Goal: Task Accomplishment & Management: Complete application form

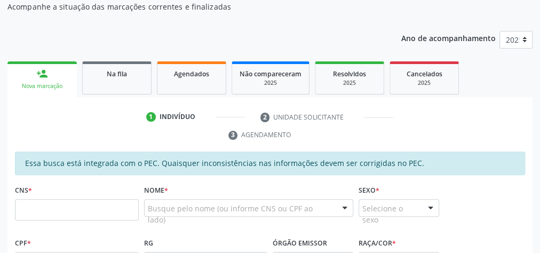
scroll to position [113, 0]
type input "898 0063 4701 3306"
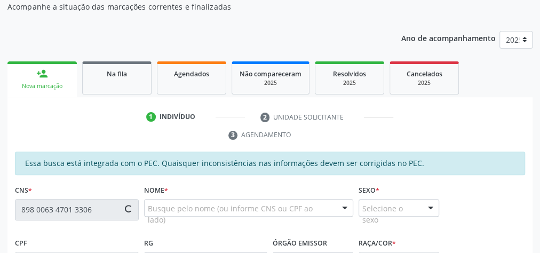
type input "001.613.344-74"
type input "2[DATE]"
type input "Jullyanna dos Santos Moura"
type input "[PHONE_NUMBER]"
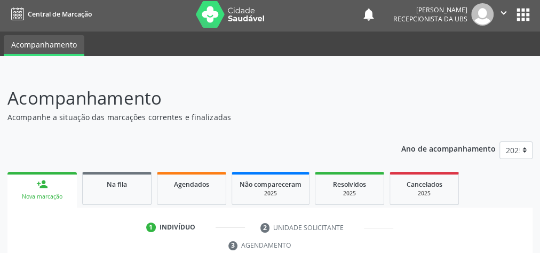
scroll to position [0, 0]
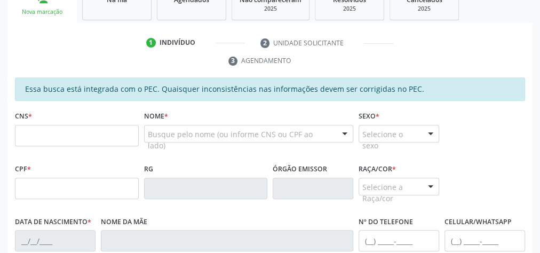
scroll to position [221, 0]
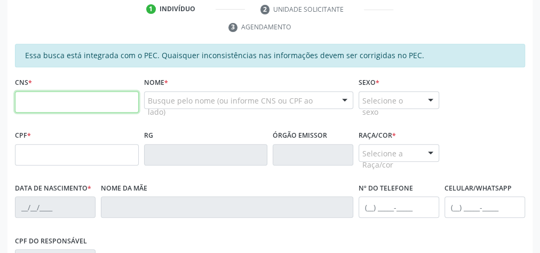
click at [113, 98] on input "text" at bounding box center [77, 101] width 124 height 21
type input "702 1057 7606 2497"
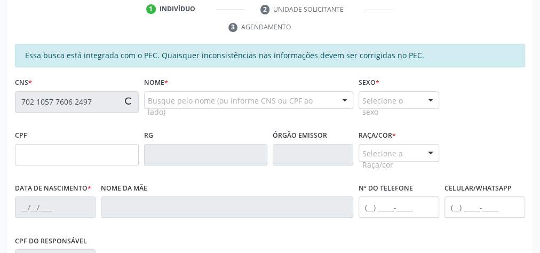
type input "059.369.304-32"
type input "2[DATE]"
type input "[PERSON_NAME]"
type input "[PHONE_NUMBER]"
type input "08"
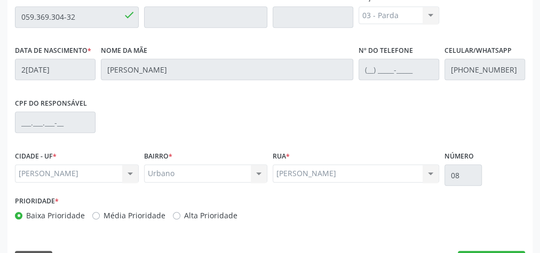
scroll to position [387, 0]
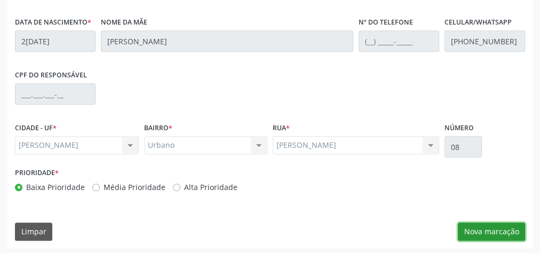
click at [505, 229] on button "Nova marcação" at bounding box center [490, 231] width 67 height 18
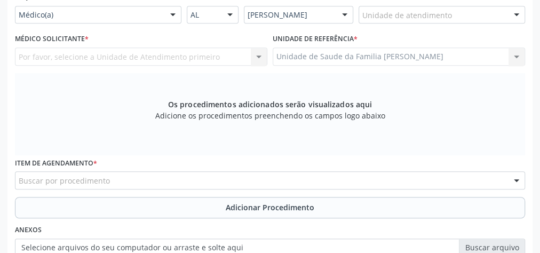
scroll to position [190, 0]
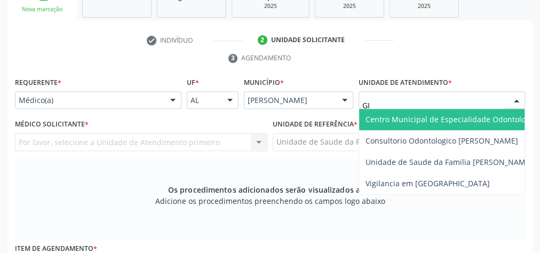
type input "GIS"
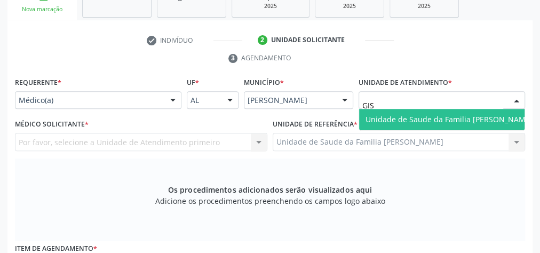
click at [441, 115] on span "Unidade de Saude da Familia [PERSON_NAME]" at bounding box center [448, 119] width 167 height 10
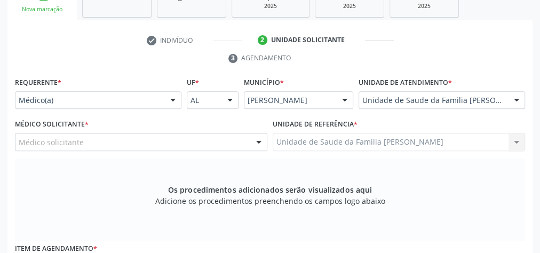
click at [265, 139] on div at bounding box center [259, 142] width 16 height 18
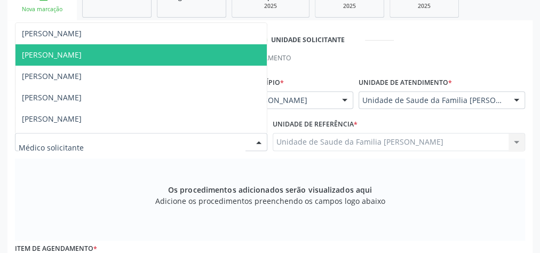
click at [114, 53] on span "[PERSON_NAME]" at bounding box center [140, 54] width 251 height 21
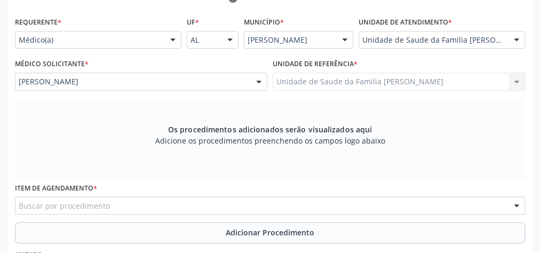
scroll to position [318, 0]
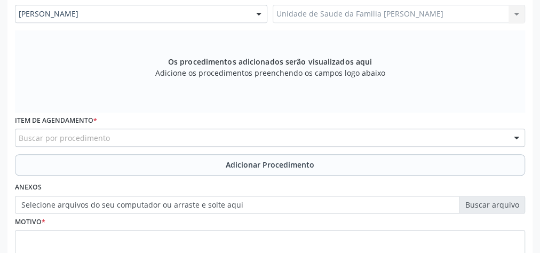
click at [214, 137] on div "Buscar por procedimento" at bounding box center [270, 138] width 510 height 18
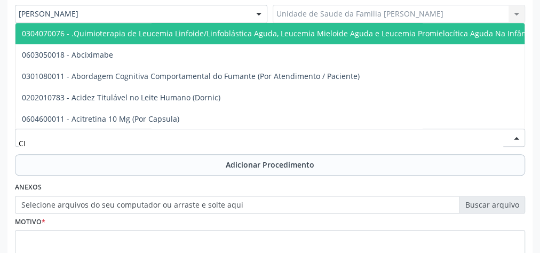
type input "C"
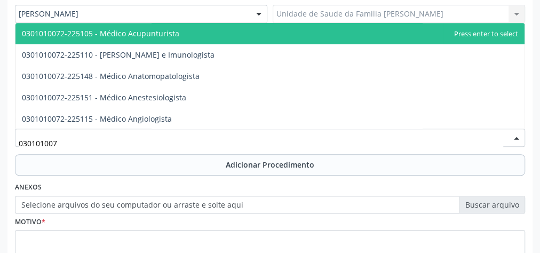
type input "0301010072"
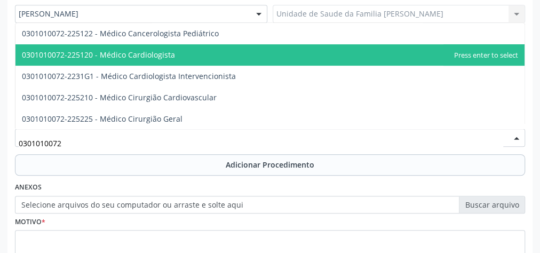
scroll to position [213, 0]
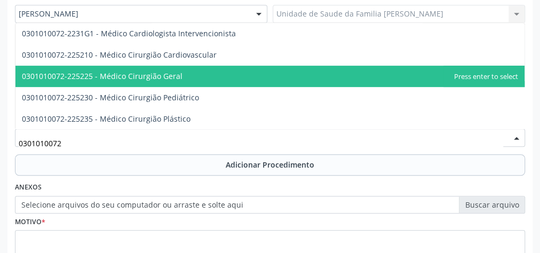
click at [154, 77] on span "0301010072-225225 - Médico Cirurgião Geral" at bounding box center [102, 76] width 160 height 10
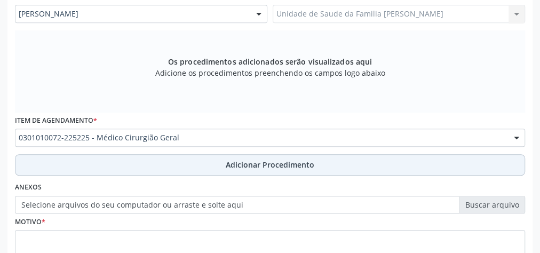
click at [286, 159] on span "Adicionar Procedimento" at bounding box center [270, 164] width 89 height 11
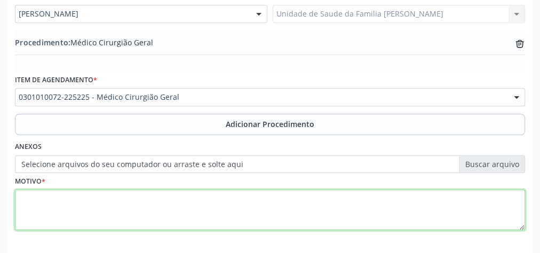
click at [241, 195] on textarea at bounding box center [270, 209] width 510 height 41
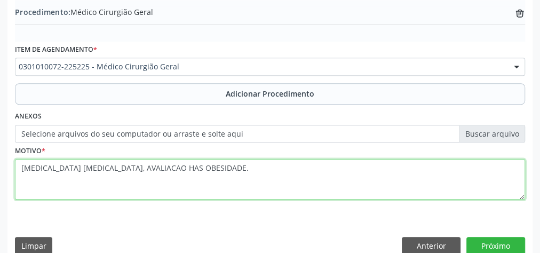
scroll to position [360, 0]
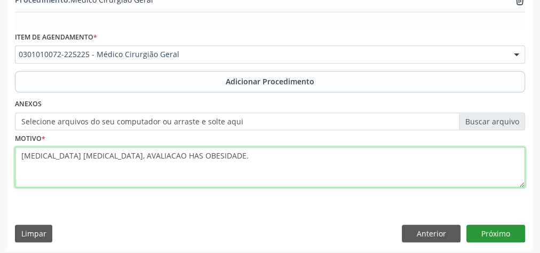
type textarea "[MEDICAL_DATA] [MEDICAL_DATA], AVALIACAO HAS OBESIDADE."
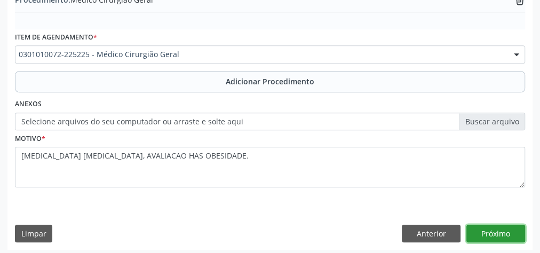
click at [500, 233] on button "Próximo" at bounding box center [495, 233] width 59 height 18
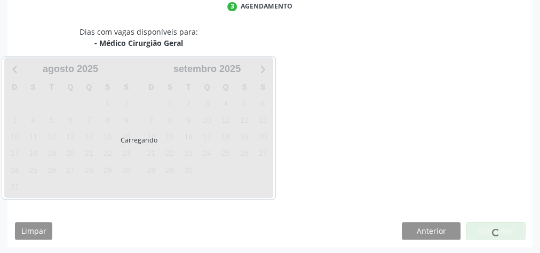
scroll to position [283, 0]
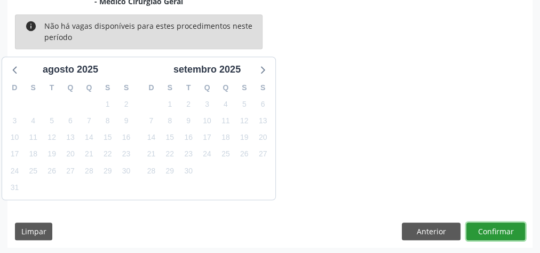
click at [500, 233] on button "Confirmar" at bounding box center [495, 231] width 59 height 18
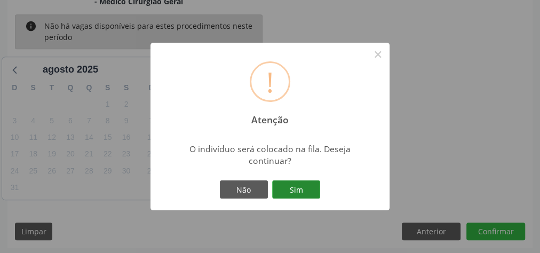
click at [303, 192] on button "Sim" at bounding box center [296, 189] width 48 height 18
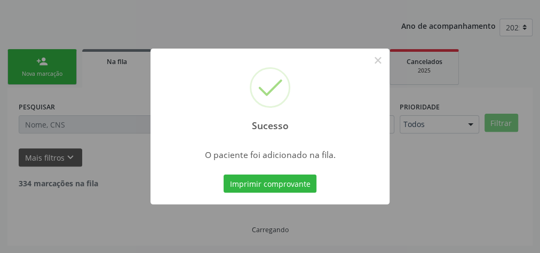
scroll to position [113, 0]
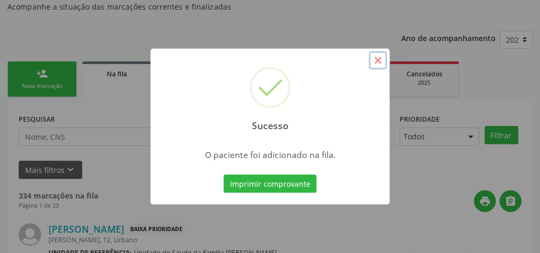
click at [382, 61] on button "×" at bounding box center [377, 60] width 18 height 18
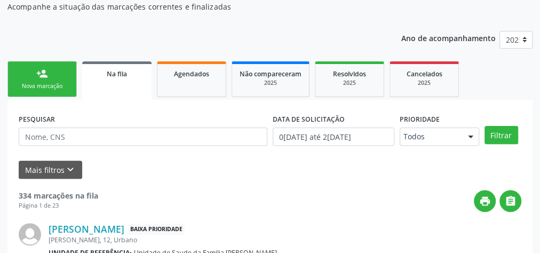
click at [53, 86] on div "Nova marcação" at bounding box center [41, 86] width 53 height 8
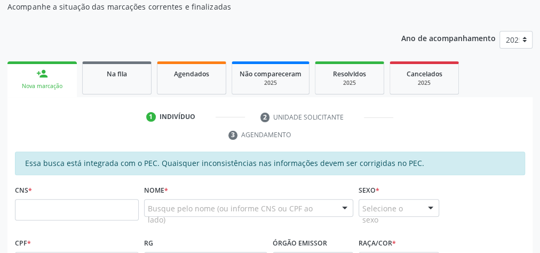
click at [50, 87] on div "Nova marcação" at bounding box center [42, 86] width 54 height 8
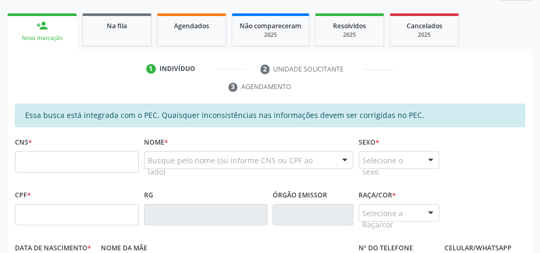
scroll to position [198, 0]
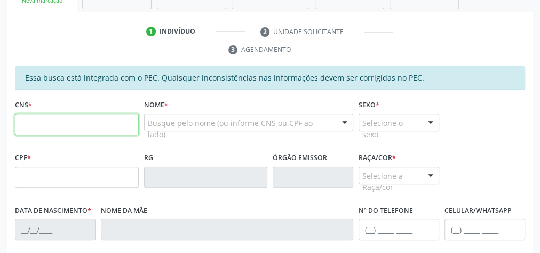
click at [71, 116] on input "text" at bounding box center [77, 124] width 124 height 21
type input "700 7079 2315 5176"
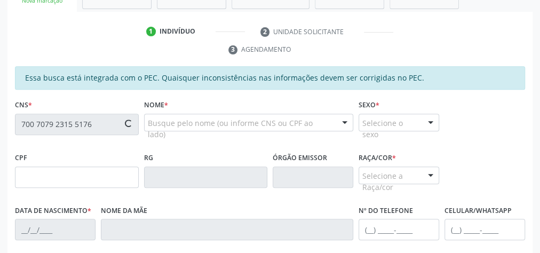
type input "170.364.194-90"
type input "1[DATE]"
type input "[PERSON_NAME]"
type input "[PHONE_NUMBER]"
type input "06"
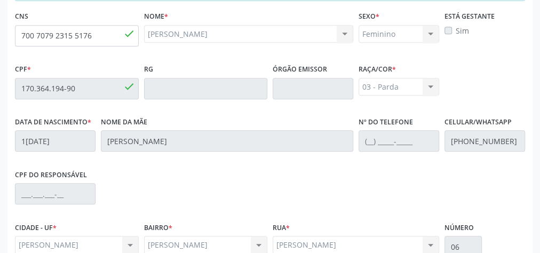
scroll to position [387, 0]
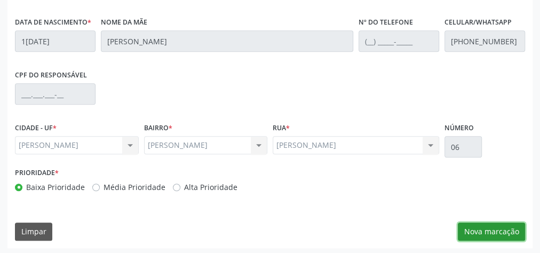
click at [493, 228] on button "Nova marcação" at bounding box center [490, 231] width 67 height 18
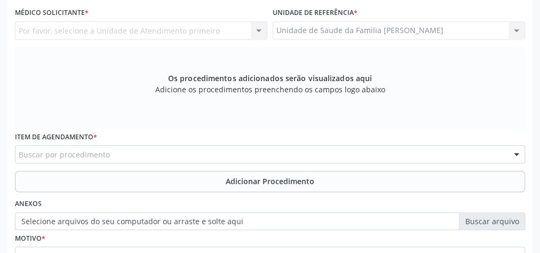
scroll to position [173, 0]
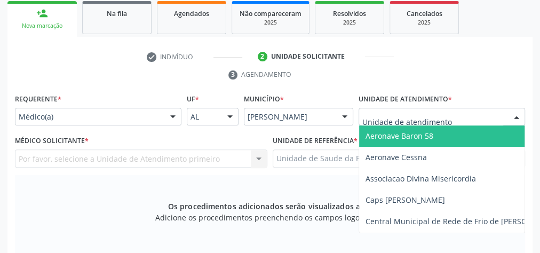
click at [453, 114] on div at bounding box center [441, 117] width 166 height 18
type input "ES"
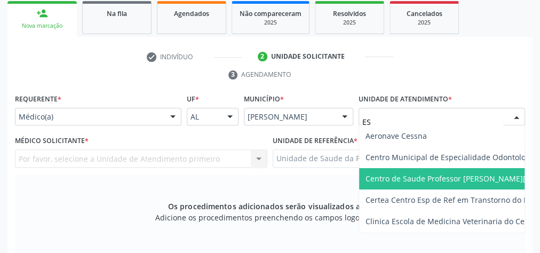
click at [442, 179] on span "Centro de Saude Professor [PERSON_NAME][GEOGRAPHIC_DATA]" at bounding box center [481, 178] width 232 height 10
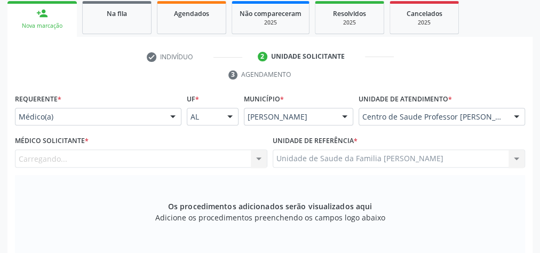
click at [262, 158] on div "Carregando... Nenhum resultado encontrado para: " " Não há nenhuma opção para s…" at bounding box center [141, 158] width 252 height 18
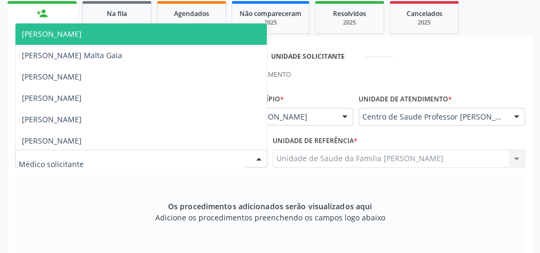
click at [261, 159] on div at bounding box center [259, 159] width 16 height 18
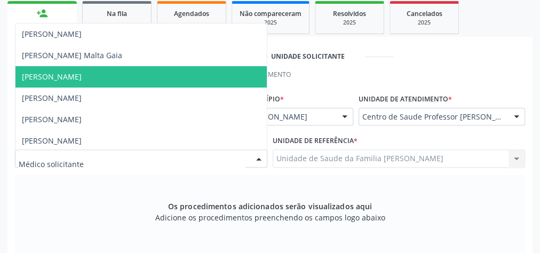
click at [59, 79] on span "[PERSON_NAME]" at bounding box center [52, 76] width 60 height 10
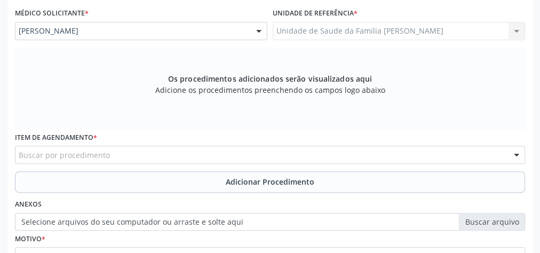
scroll to position [301, 0]
click at [222, 155] on div "Buscar por procedimento" at bounding box center [270, 154] width 510 height 18
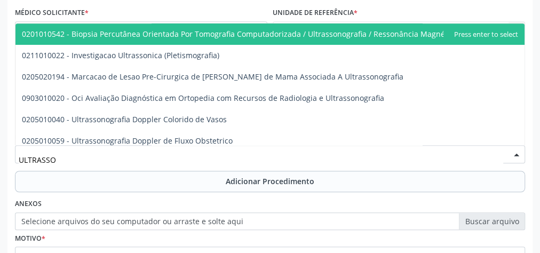
type input "ULTRASSON"
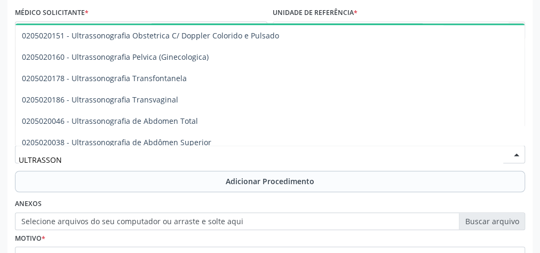
scroll to position [171, 0]
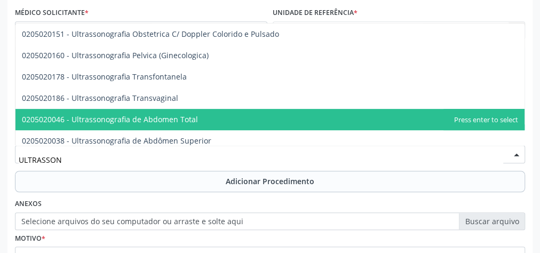
click at [163, 112] on span "0205020046 - Ultrassonografia de Abdomen Total" at bounding box center [269, 119] width 509 height 21
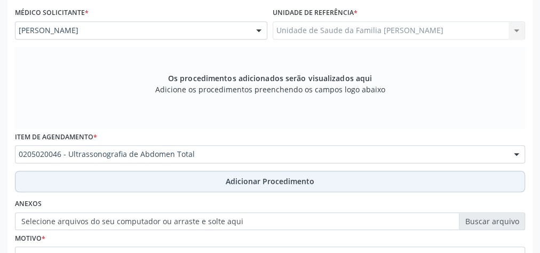
click at [251, 179] on span "Adicionar Procedimento" at bounding box center [270, 180] width 89 height 11
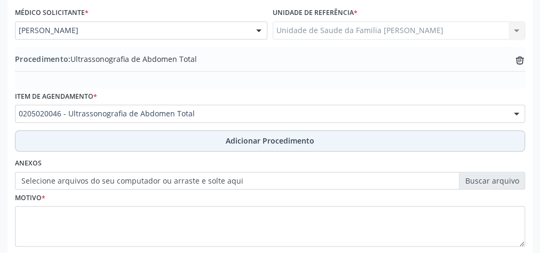
click at [272, 141] on span "Adicionar Procedimento" at bounding box center [270, 140] width 89 height 11
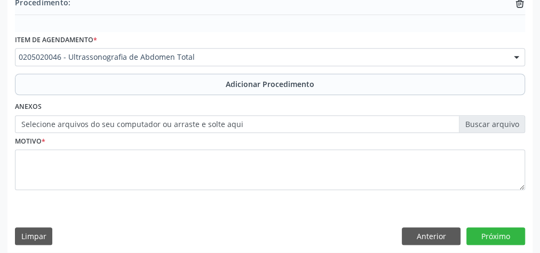
scroll to position [387, 0]
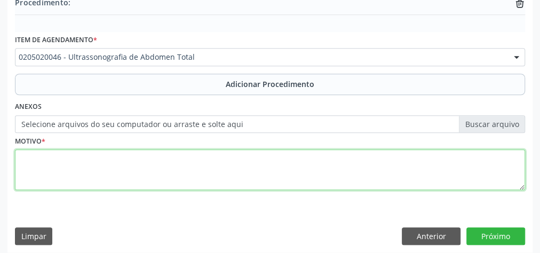
click at [209, 167] on textarea at bounding box center [270, 169] width 510 height 41
type textarea "S"
type textarea "DOR ABDOMINAL"
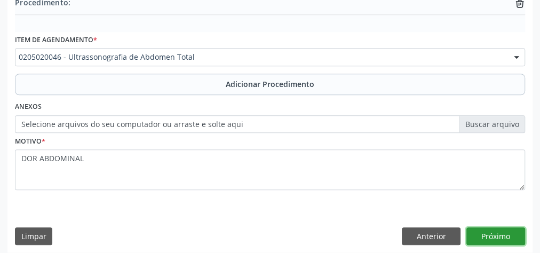
click at [510, 231] on button "Próximo" at bounding box center [495, 236] width 59 height 18
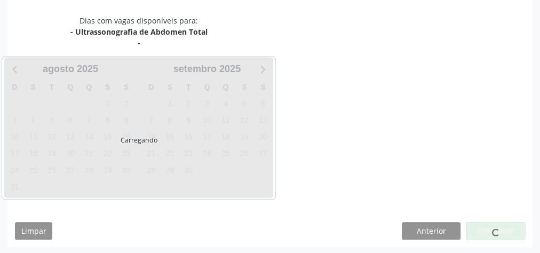
scroll to position [294, 0]
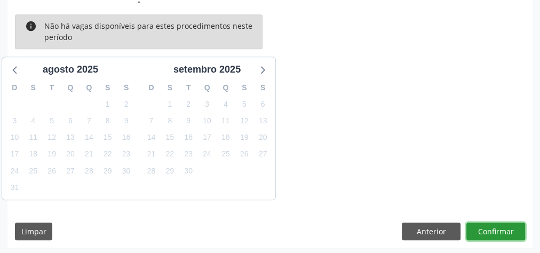
click at [489, 229] on button "Confirmar" at bounding box center [495, 231] width 59 height 18
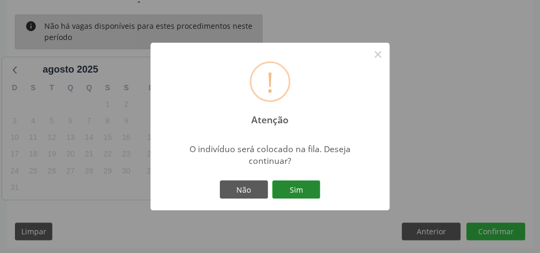
click at [318, 186] on button "Sim" at bounding box center [296, 189] width 48 height 18
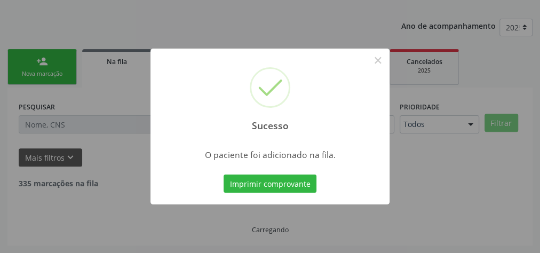
scroll to position [113, 0]
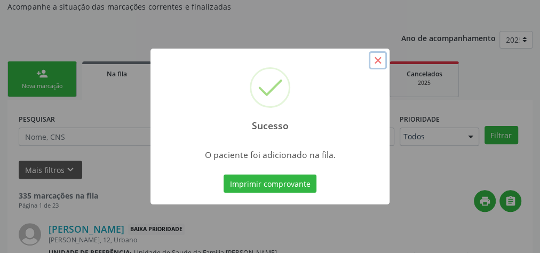
click at [378, 66] on button "×" at bounding box center [377, 60] width 18 height 18
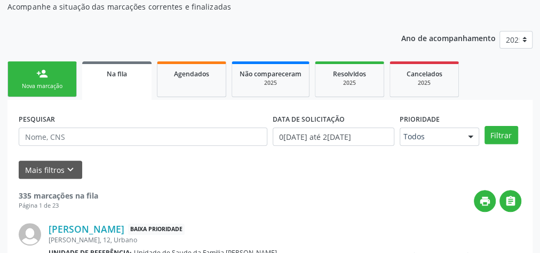
click at [61, 69] on link "person_add Nova marcação" at bounding box center [41, 79] width 69 height 36
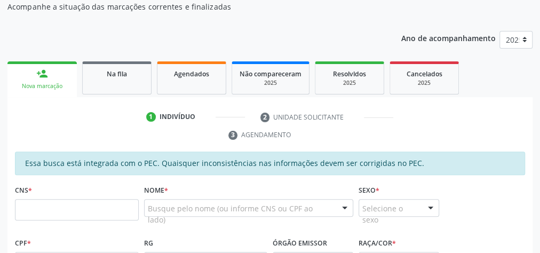
click at [59, 69] on link "person_add Nova marcação" at bounding box center [41, 79] width 69 height 36
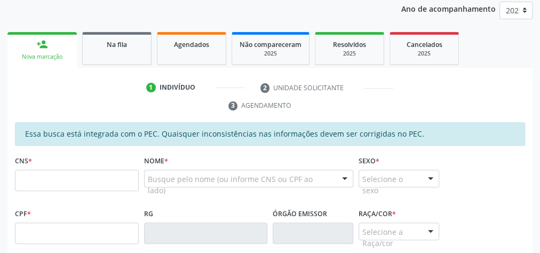
scroll to position [156, 0]
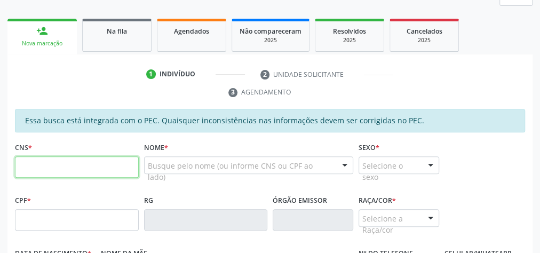
click at [86, 162] on input "text" at bounding box center [77, 166] width 124 height 21
click at [405, 79] on ul "1 Indivíduo 2 Unidade solicitante 3 Agendamento" at bounding box center [269, 84] width 525 height 36
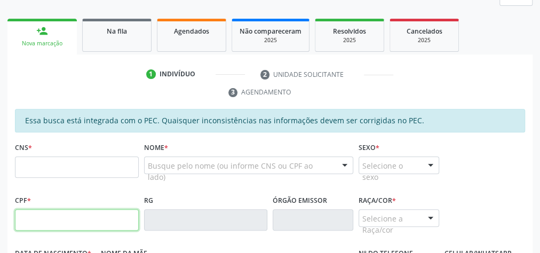
click at [84, 210] on input "text" at bounding box center [77, 219] width 124 height 21
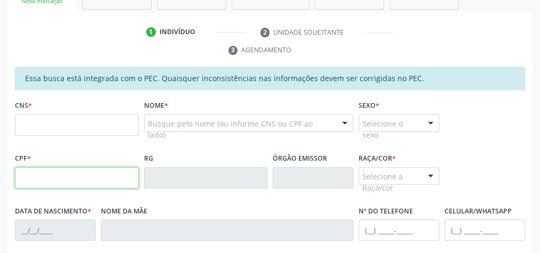
scroll to position [198, 0]
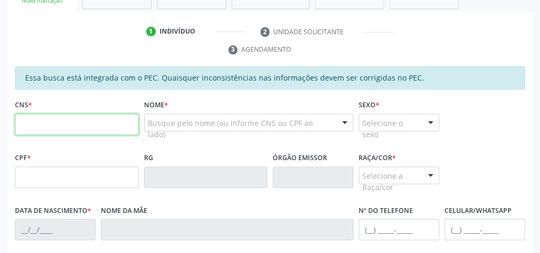
click at [78, 122] on input "text" at bounding box center [77, 124] width 124 height 21
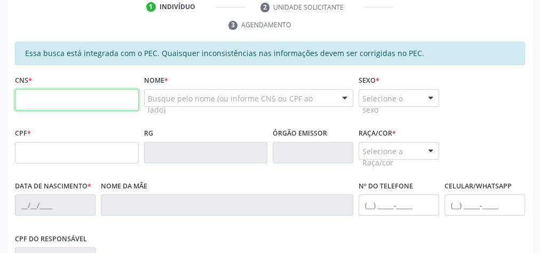
scroll to position [284, 0]
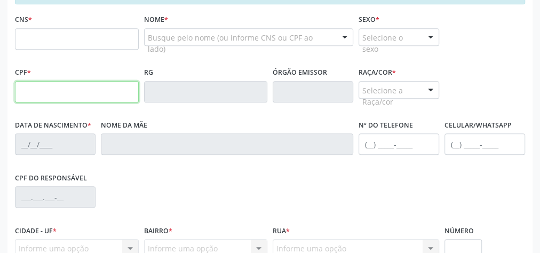
click at [62, 94] on input "text" at bounding box center [77, 91] width 124 height 21
type input "001.613.344-74"
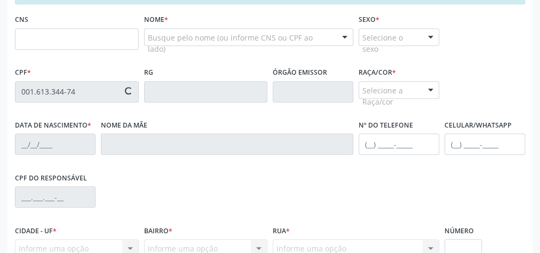
type input "898 0063 4701 3306"
type input "2[DATE]"
type input "Jullyanna dos Santos Moura"
type input "[PHONE_NUMBER]"
type input "06"
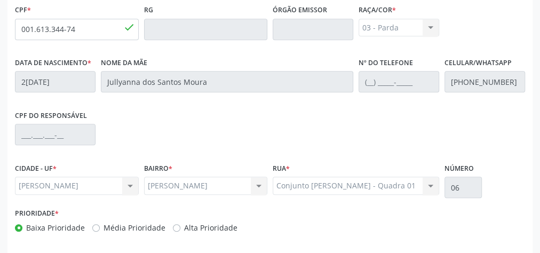
scroll to position [387, 0]
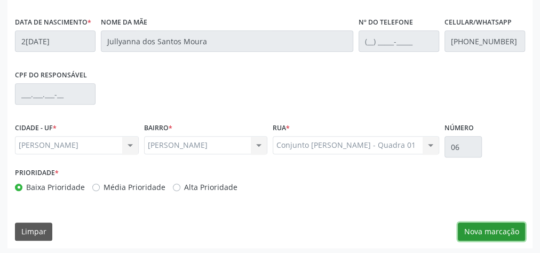
click at [508, 226] on button "Nova marcação" at bounding box center [490, 231] width 67 height 18
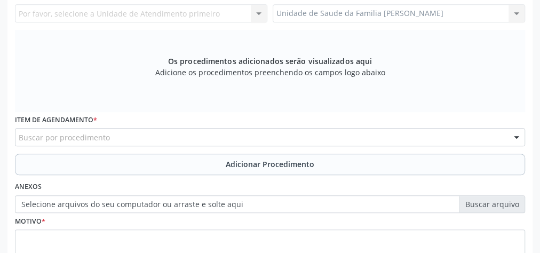
scroll to position [216, 0]
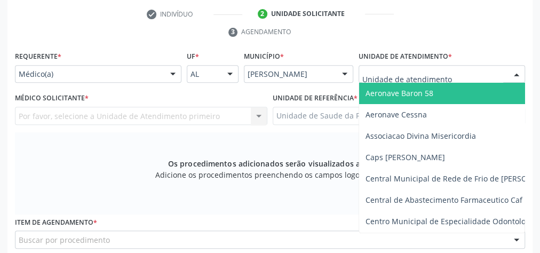
click at [480, 70] on div at bounding box center [441, 74] width 166 height 18
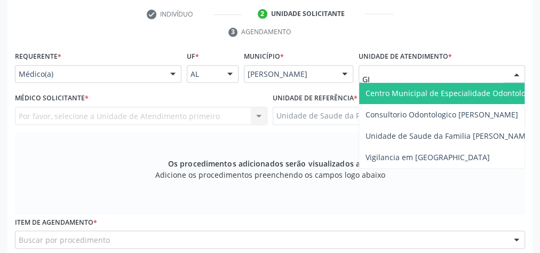
type input "GIS"
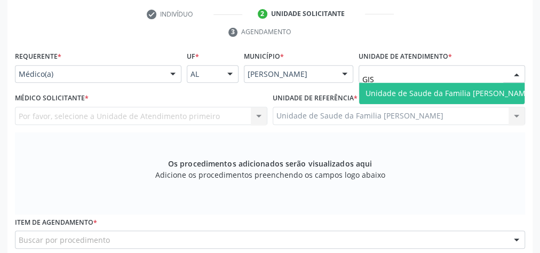
click at [469, 90] on span "Unidade de Saude da Familia [PERSON_NAME]" at bounding box center [448, 93] width 167 height 10
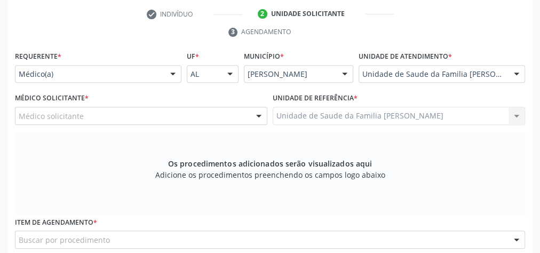
click at [260, 114] on div at bounding box center [259, 116] width 16 height 18
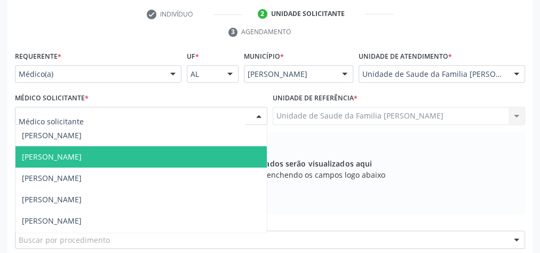
click at [155, 150] on span "[PERSON_NAME]" at bounding box center [140, 156] width 251 height 21
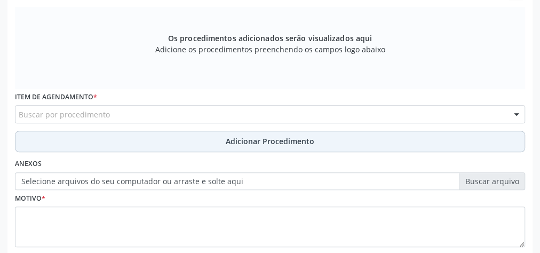
scroll to position [344, 0]
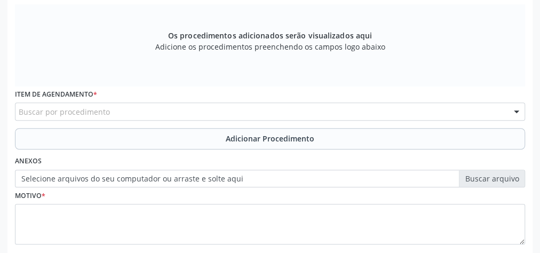
click at [213, 114] on div "Buscar por procedimento" at bounding box center [270, 111] width 510 height 18
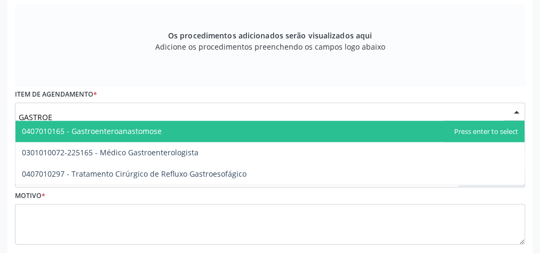
type input "GASTROEN"
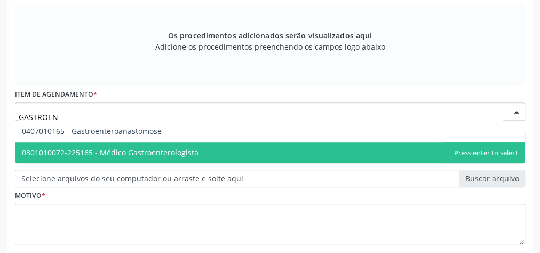
click at [170, 149] on span "0301010072-225165 - Médico Gastroenterologista" at bounding box center [110, 152] width 176 height 10
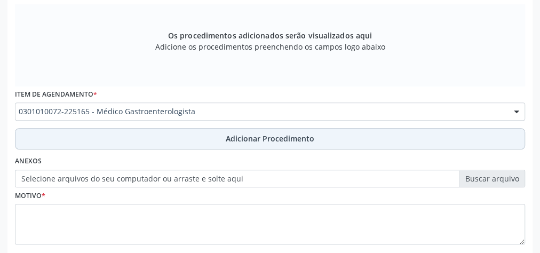
click at [291, 134] on span "Adicionar Procedimento" at bounding box center [270, 138] width 89 height 11
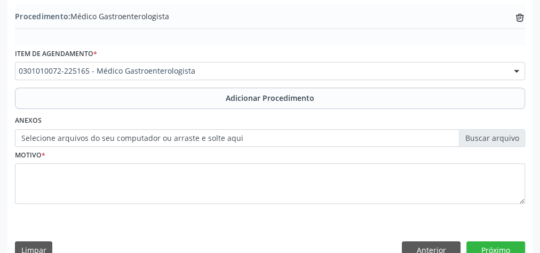
scroll to position [363, 0]
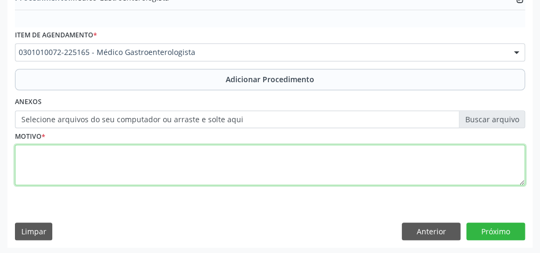
click at [142, 157] on textarea at bounding box center [270, 164] width 510 height 41
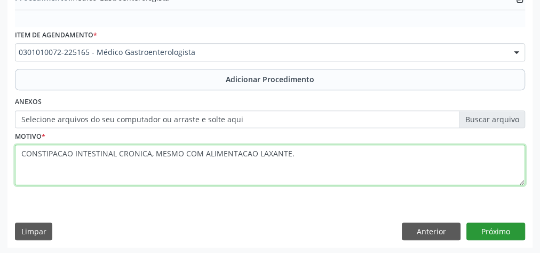
type textarea "CONSTIPACAO INTESTINAL CRONICA, MESMO COM ALIMENTACAO LAXANTE."
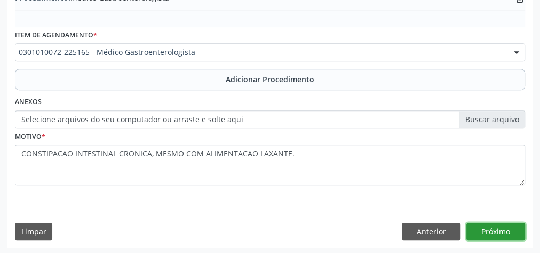
click at [491, 230] on button "Próximo" at bounding box center [495, 231] width 59 height 18
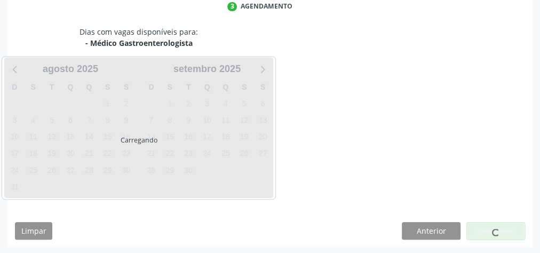
scroll to position [283, 0]
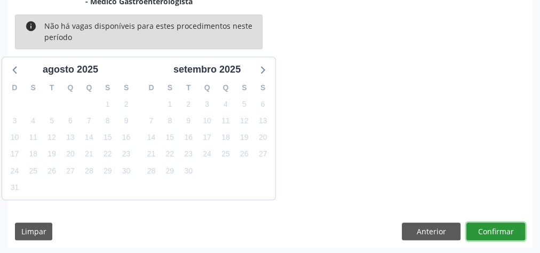
click at [491, 230] on button "Confirmar" at bounding box center [495, 231] width 59 height 18
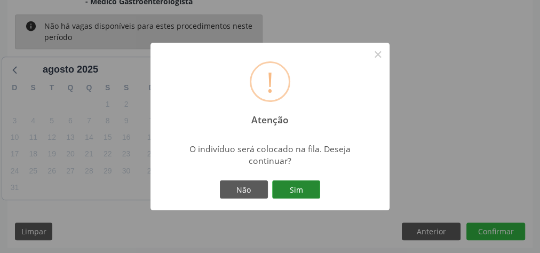
click at [309, 186] on button "Sim" at bounding box center [296, 189] width 48 height 18
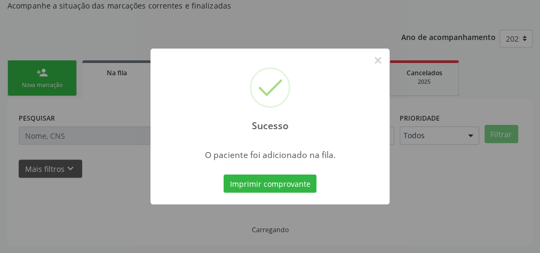
scroll to position [113, 0]
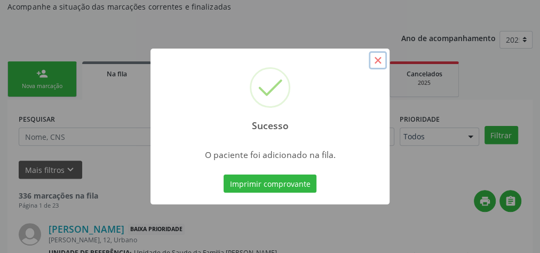
click at [376, 63] on button "×" at bounding box center [377, 60] width 18 height 18
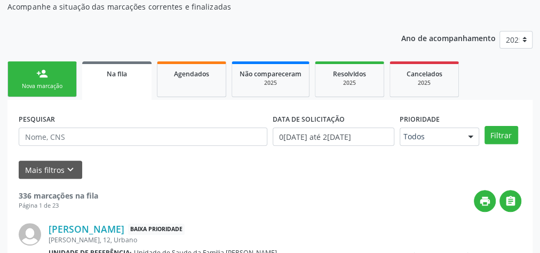
click at [58, 74] on link "person_add Nova marcação" at bounding box center [41, 79] width 69 height 36
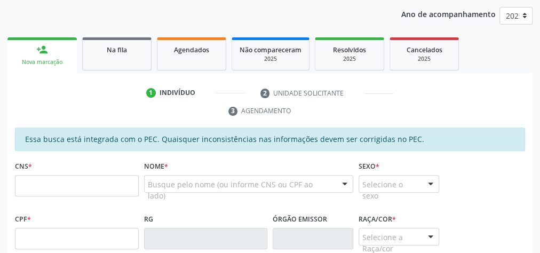
scroll to position [156, 0]
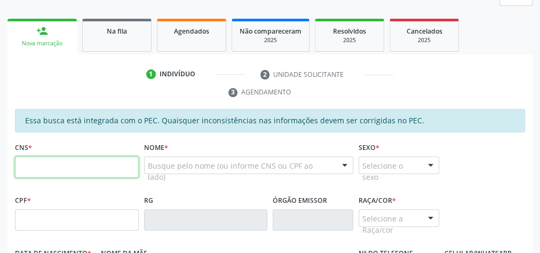
click at [69, 167] on input "text" at bounding box center [77, 166] width 124 height 21
type input "700 7099 3351 0876"
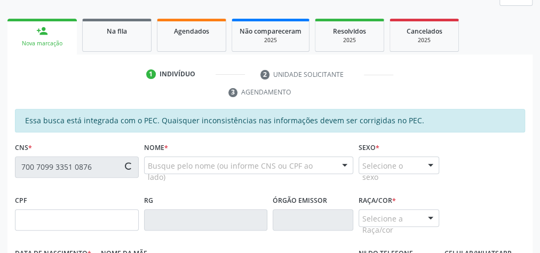
type input "085.070.854-07"
type input "[DATE]"
type input "[PERSON_NAME]"
type input "[PHONE_NUMBER]"
type input "20"
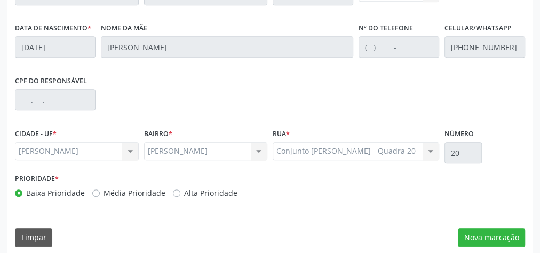
scroll to position [387, 0]
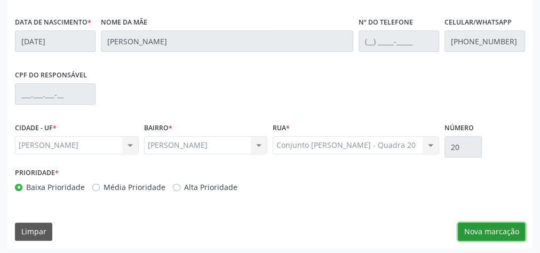
click at [485, 222] on button "Nova marcação" at bounding box center [490, 231] width 67 height 18
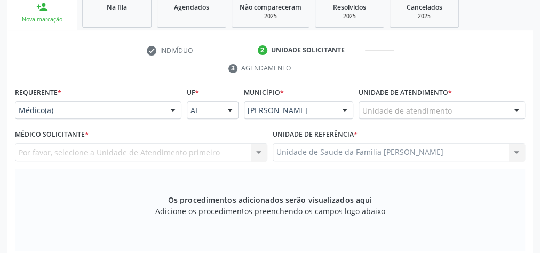
scroll to position [173, 0]
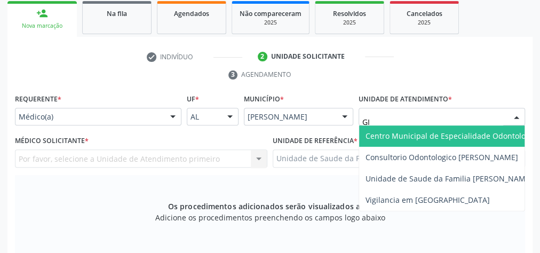
type input "GIS"
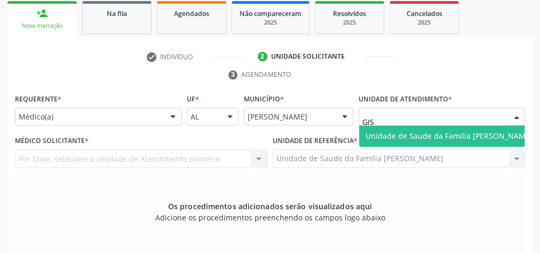
click at [423, 131] on span "Unidade de Saude da Familia [PERSON_NAME]" at bounding box center [448, 136] width 167 height 10
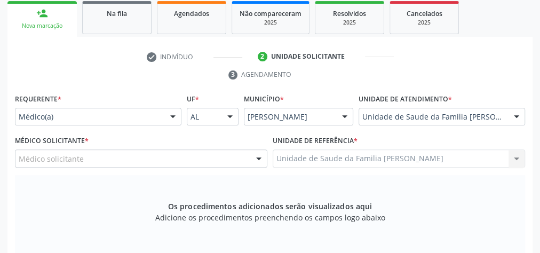
click at [258, 154] on div at bounding box center [259, 159] width 16 height 18
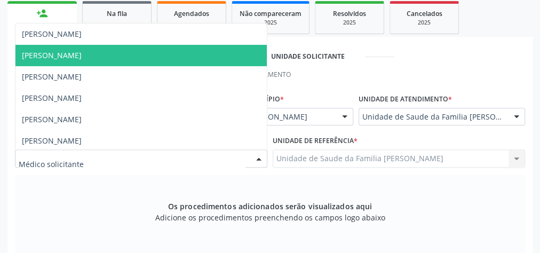
click at [39, 55] on span "[PERSON_NAME]" at bounding box center [52, 55] width 60 height 10
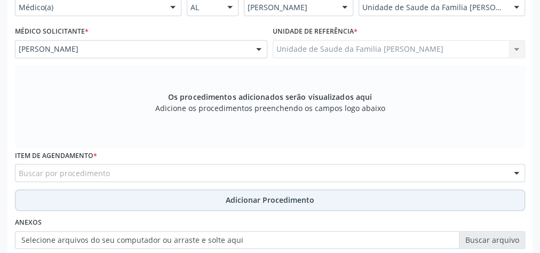
scroll to position [301, 0]
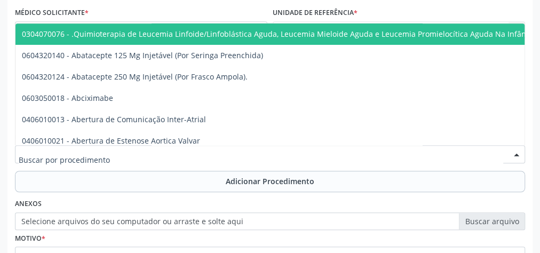
click at [212, 153] on div at bounding box center [270, 154] width 510 height 18
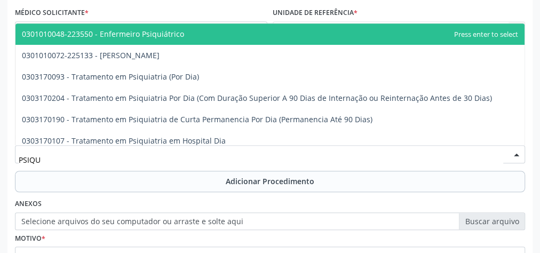
type input "PSIQUI"
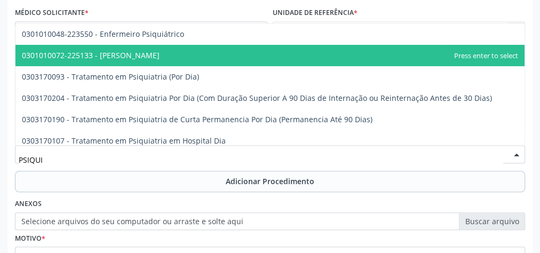
click at [149, 48] on span "0301010072-225133 - [PERSON_NAME]" at bounding box center [269, 55] width 509 height 21
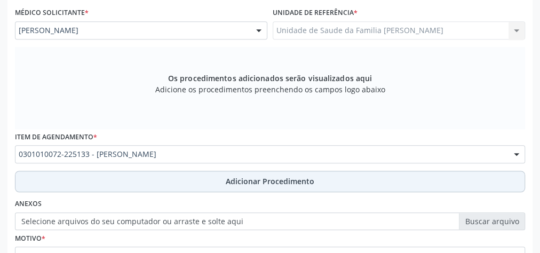
click at [291, 182] on span "Adicionar Procedimento" at bounding box center [270, 180] width 89 height 11
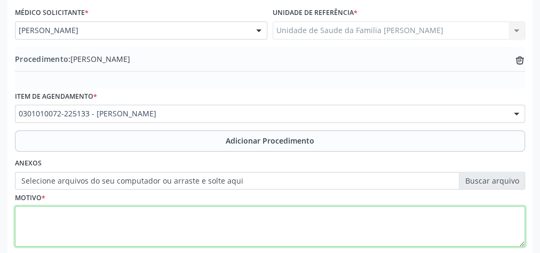
click at [195, 240] on textarea at bounding box center [270, 226] width 510 height 41
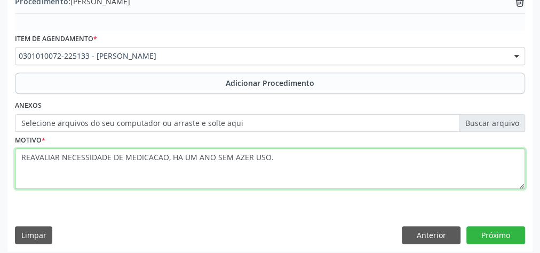
scroll to position [363, 0]
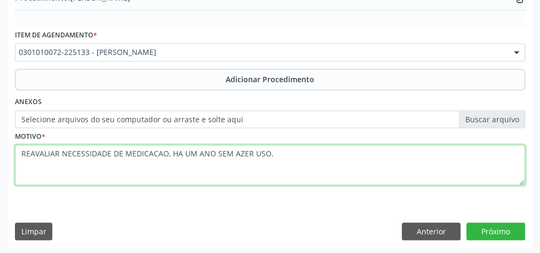
click at [229, 150] on textarea "REAVALIAR NECESSIDADE DE MEDICACAO, HA UM ANO SEM AZER USO." at bounding box center [270, 164] width 510 height 41
click at [232, 152] on textarea "REAVALIAR NECESSIDADE DE MEDICACAO, HA UM ANO SEM AZER USO." at bounding box center [270, 164] width 510 height 41
click at [295, 155] on textarea "REAVALIAR NECESSIDADE DE MEDICACAO, HA UM ANO SEM FAZER USO." at bounding box center [270, 164] width 510 height 41
click at [168, 151] on textarea "REAVALIAR NECESSIDADE DE MEDICACAO, HA UM ANO SEM FAZER USO." at bounding box center [270, 164] width 510 height 41
type textarea "REAVALIAR NECESSIDADE DE MEDICACAO, HA UM ANO SEM FAZER USO."
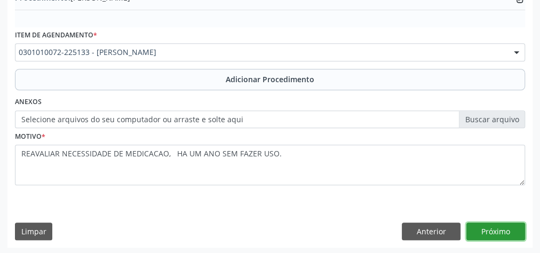
click at [507, 226] on button "Próximo" at bounding box center [495, 231] width 59 height 18
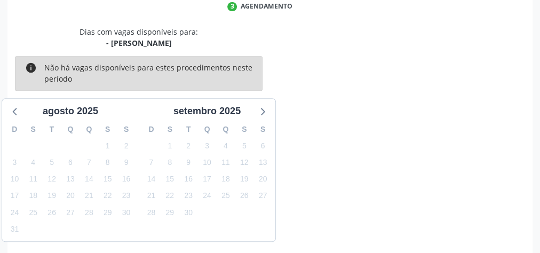
scroll to position [283, 0]
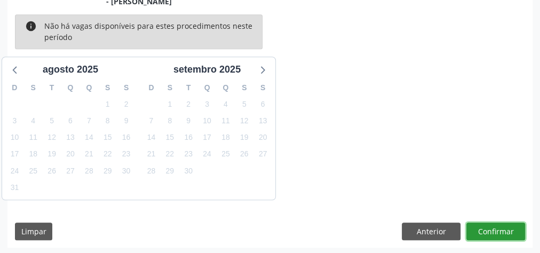
click at [507, 226] on button "Confirmar" at bounding box center [495, 231] width 59 height 18
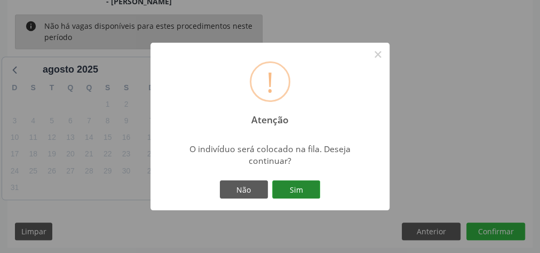
click at [303, 187] on button "Sim" at bounding box center [296, 189] width 48 height 18
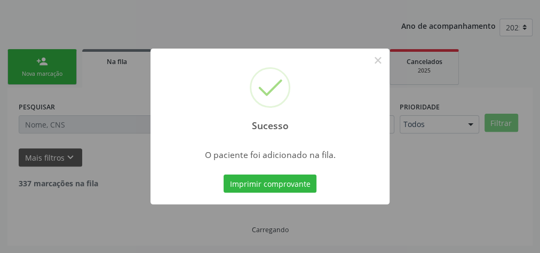
scroll to position [113, 0]
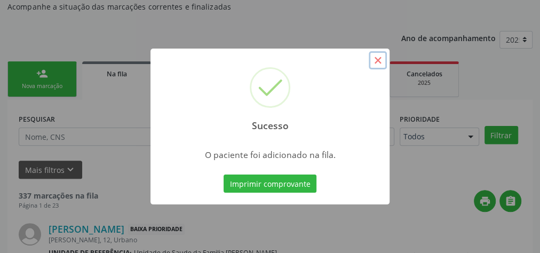
click at [379, 61] on button "×" at bounding box center [377, 60] width 18 height 18
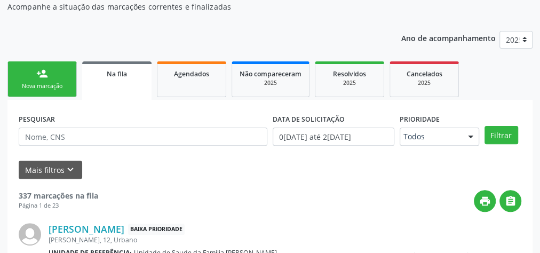
click at [57, 79] on link "person_add Nova marcação" at bounding box center [41, 79] width 69 height 36
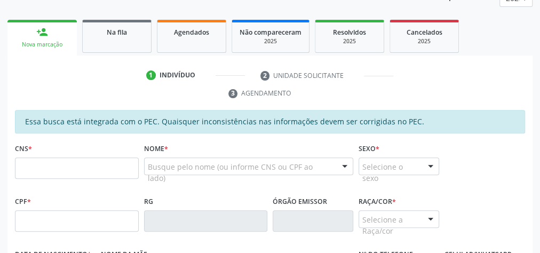
scroll to position [198, 0]
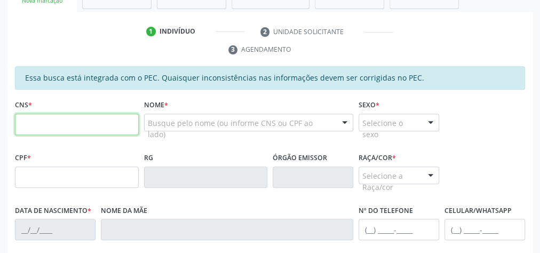
click at [84, 123] on input "text" at bounding box center [77, 124] width 124 height 21
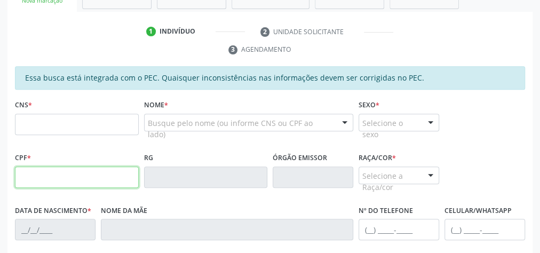
click at [18, 180] on input "text" at bounding box center [77, 176] width 124 height 21
type input "085.070.854-07"
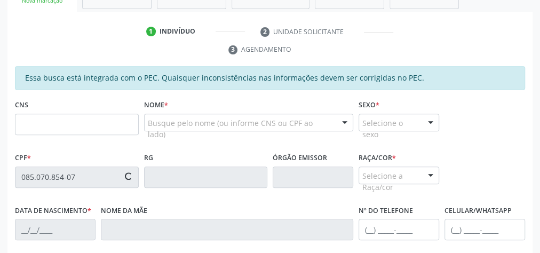
type input "700 7099 3351 0876"
type input "[DATE]"
type input "[PERSON_NAME]"
type input "[PHONE_NUMBER]"
type input "20"
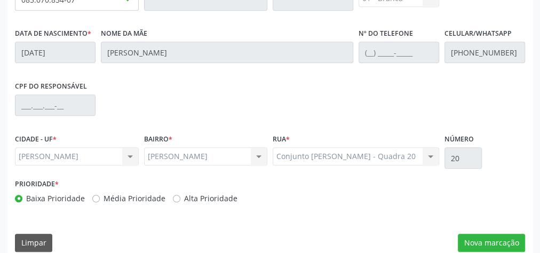
scroll to position [387, 0]
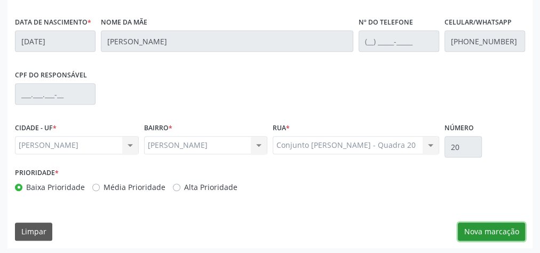
click at [497, 226] on button "Nova marcação" at bounding box center [490, 231] width 67 height 18
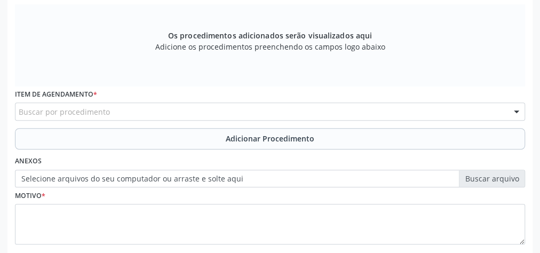
scroll to position [216, 0]
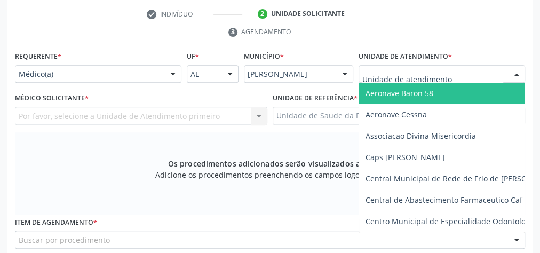
click at [451, 69] on div at bounding box center [441, 74] width 166 height 18
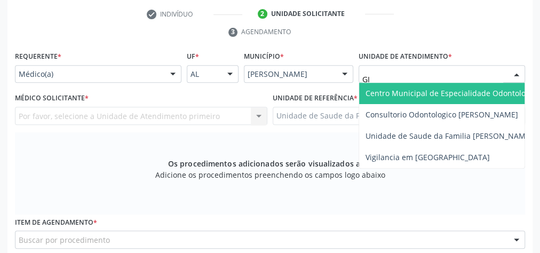
type input "GIS"
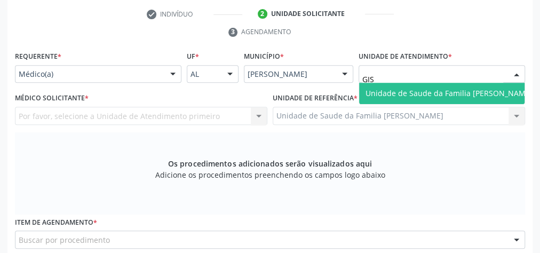
click at [423, 93] on span "Unidade de Saude da Familia [PERSON_NAME]" at bounding box center [448, 93] width 167 height 10
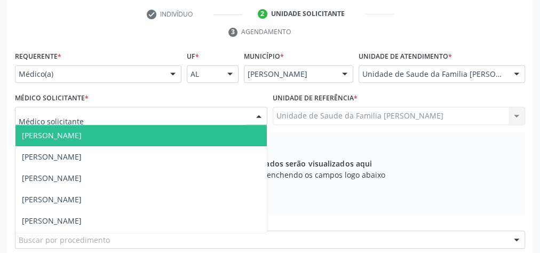
click at [257, 111] on div at bounding box center [259, 116] width 16 height 18
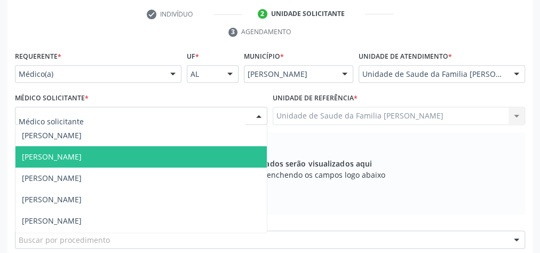
click at [115, 158] on span "[PERSON_NAME]" at bounding box center [140, 156] width 251 height 21
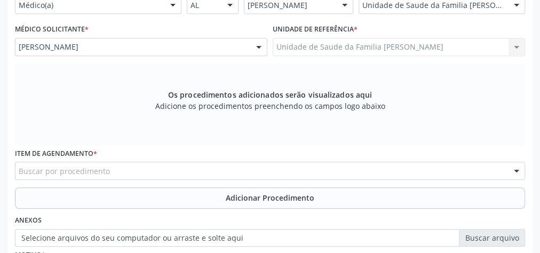
scroll to position [344, 0]
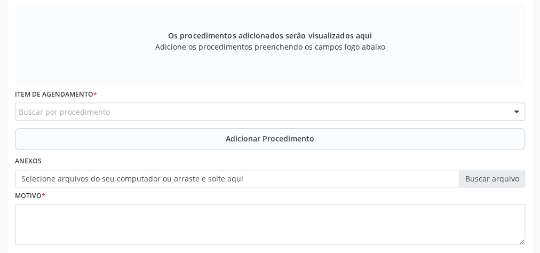
click at [137, 110] on div "Buscar por procedimento" at bounding box center [270, 111] width 510 height 18
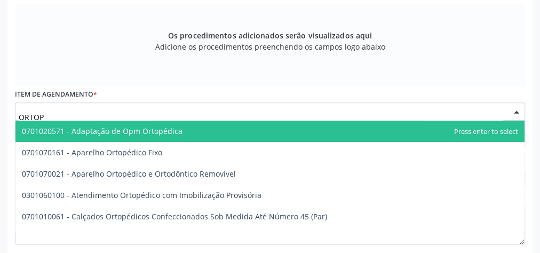
type input "ORTOPE"
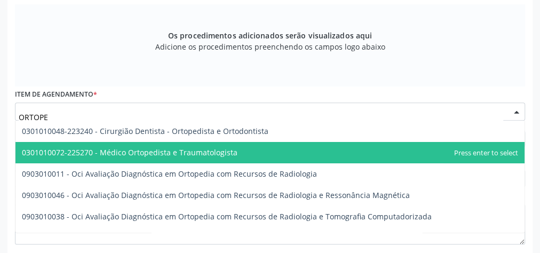
click at [124, 144] on span "0301010072-225270 - Médico Ortopedista e Traumatologista" at bounding box center [269, 152] width 509 height 21
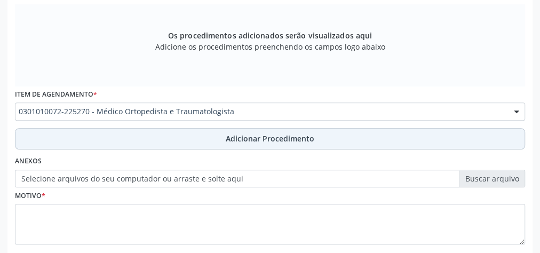
click at [305, 129] on button "Adicionar Procedimento" at bounding box center [270, 138] width 510 height 21
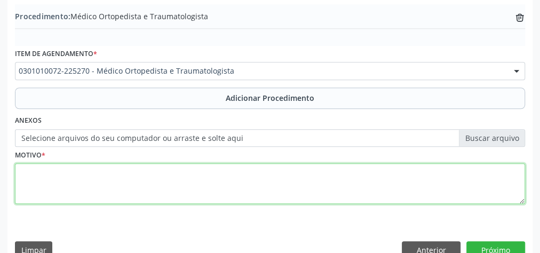
drag, startPoint x: 224, startPoint y: 176, endPoint x: 202, endPoint y: 179, distance: 22.6
click at [224, 176] on textarea at bounding box center [270, 183] width 510 height 41
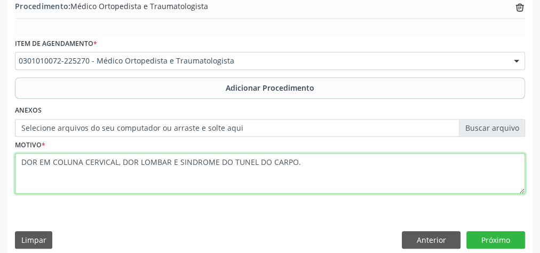
scroll to position [363, 0]
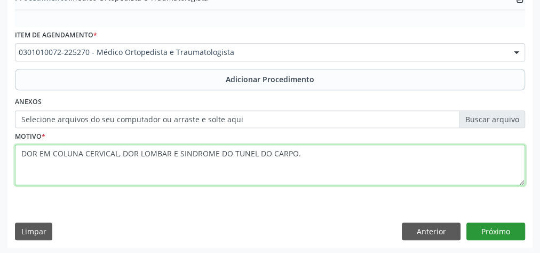
type textarea "DOR EM COLUNA CERVICAL, DOR LOMBAR E SINDROME DO TUNEL DO CARPO."
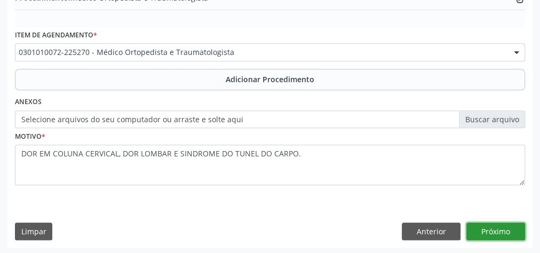
click at [491, 236] on button "Próximo" at bounding box center [495, 231] width 59 height 18
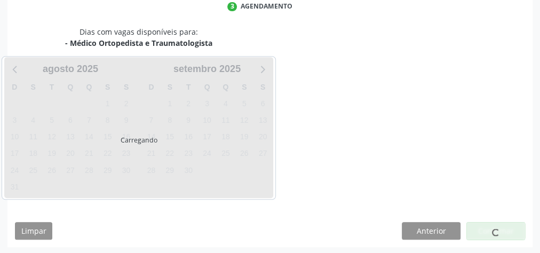
scroll to position [283, 0]
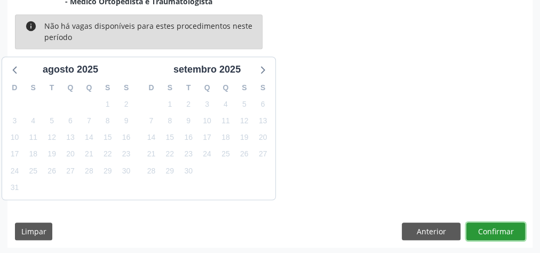
click at [491, 236] on button "Confirmar" at bounding box center [495, 231] width 59 height 18
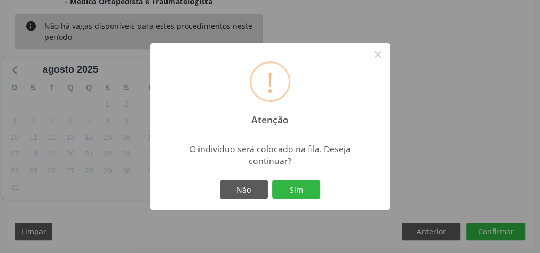
click at [322, 194] on div "Não Sim" at bounding box center [270, 189] width 106 height 22
click at [309, 194] on button "Sim" at bounding box center [296, 189] width 48 height 18
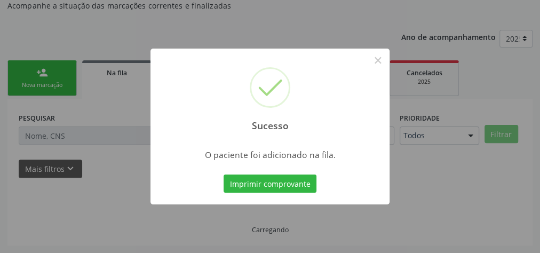
scroll to position [113, 0]
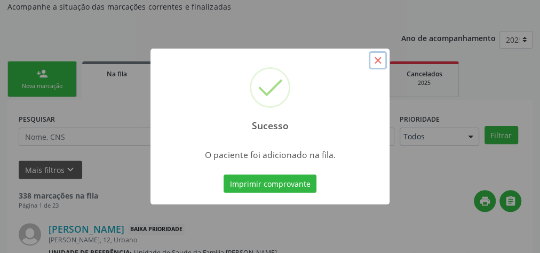
click at [381, 62] on button "×" at bounding box center [377, 60] width 18 height 18
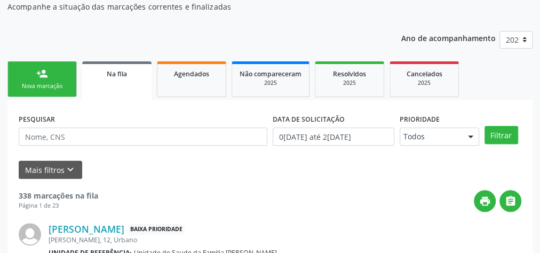
click at [52, 87] on div "Nova marcação" at bounding box center [41, 86] width 53 height 8
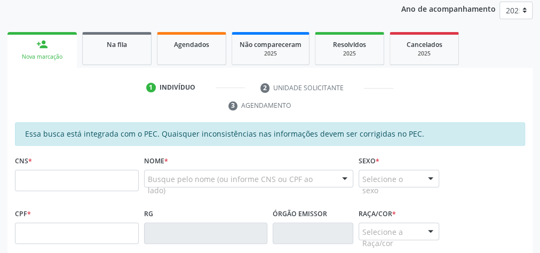
scroll to position [156, 0]
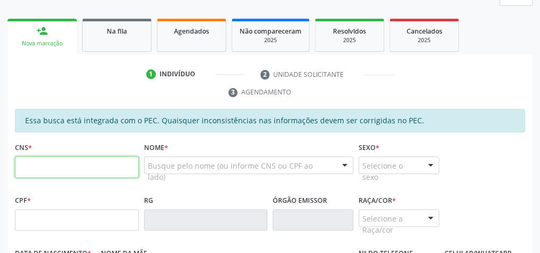
click at [90, 160] on input "text" at bounding box center [77, 166] width 124 height 21
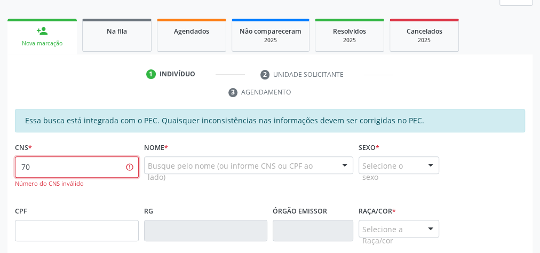
type input "7"
type input "700 7099 3351 0876"
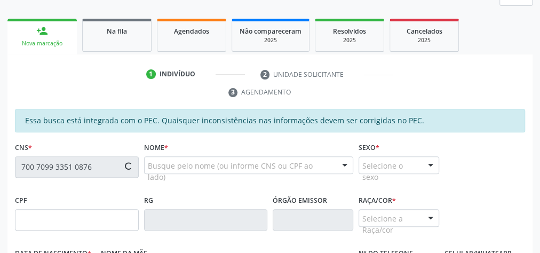
type input "085.070.854-07"
type input "[DATE]"
type input "[PERSON_NAME]"
type input "[PHONE_NUMBER]"
type input "20"
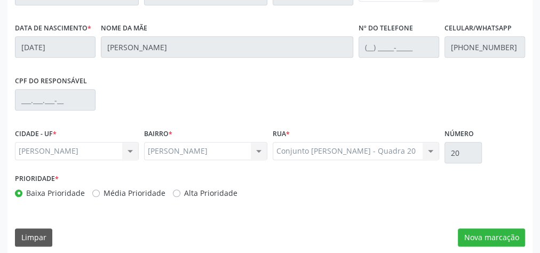
scroll to position [387, 0]
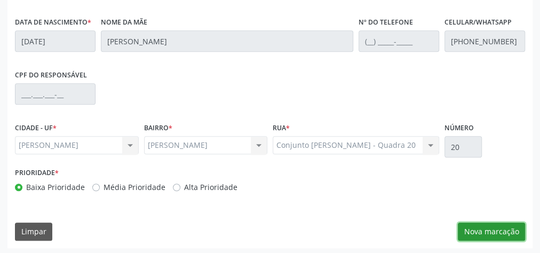
click at [485, 230] on button "Nova marcação" at bounding box center [490, 231] width 67 height 18
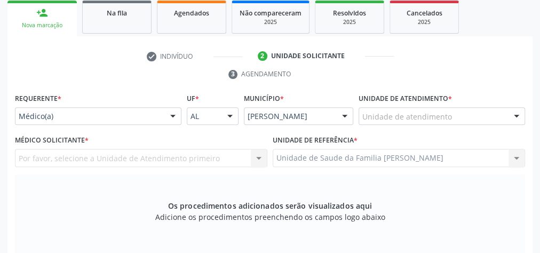
scroll to position [173, 0]
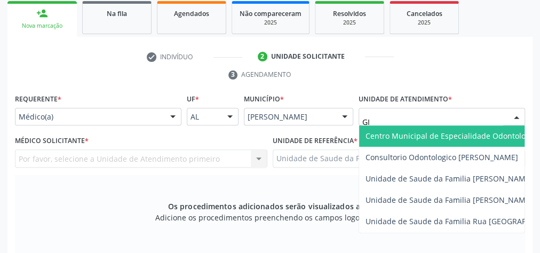
type input "GIS"
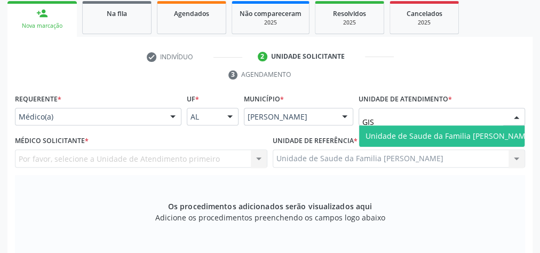
click at [444, 140] on span "Unidade de Saude da Familia [PERSON_NAME]" at bounding box center [449, 135] width 180 height 21
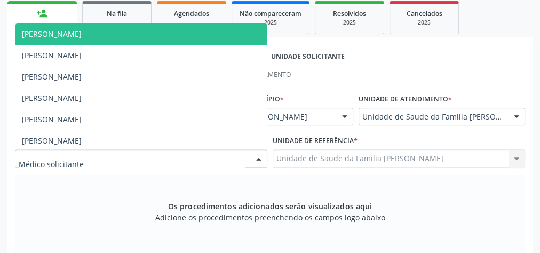
click at [261, 157] on div at bounding box center [259, 159] width 16 height 18
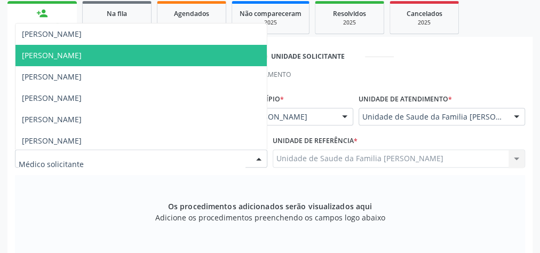
click at [66, 59] on span "[PERSON_NAME]" at bounding box center [140, 55] width 251 height 21
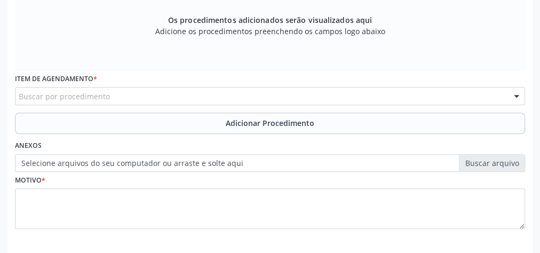
scroll to position [318, 0]
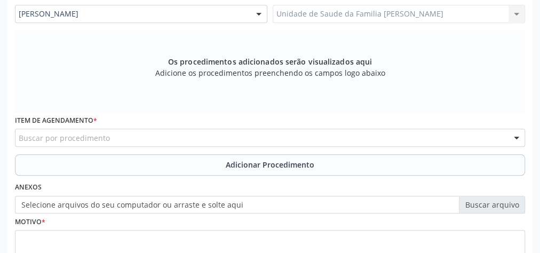
click at [205, 138] on div "Buscar por procedimento" at bounding box center [270, 138] width 510 height 18
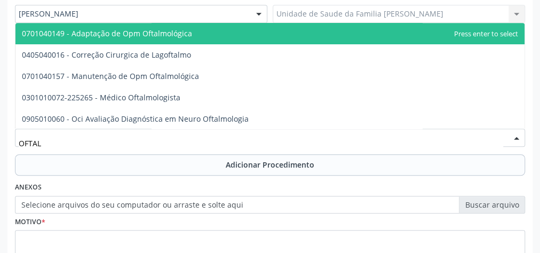
type input "OFTALM"
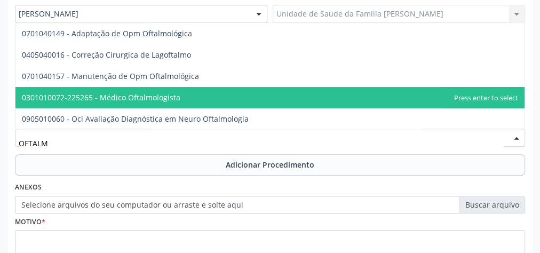
click at [169, 92] on span "0301010072-225265 - Médico Oftalmologista" at bounding box center [101, 97] width 158 height 10
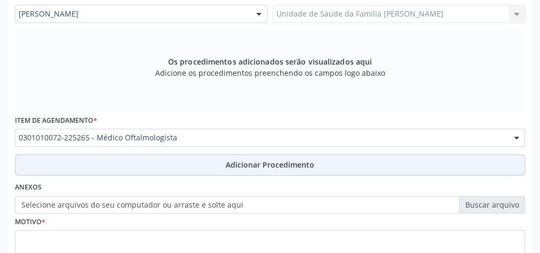
click at [253, 159] on span "Adicionar Procedimento" at bounding box center [270, 164] width 89 height 11
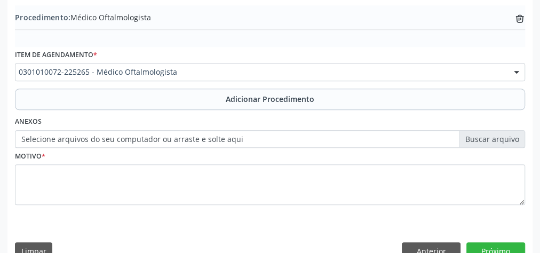
scroll to position [363, 0]
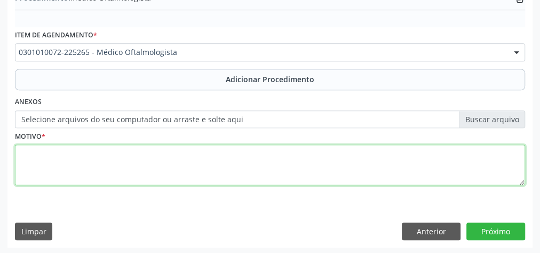
click at [184, 149] on textarea at bounding box center [270, 164] width 510 height 41
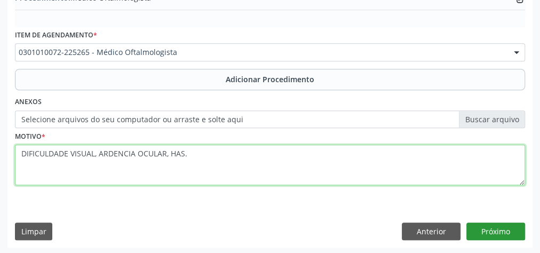
type textarea "DIFICULDADE VISUAL, ARDENCIA OCULAR, HAS."
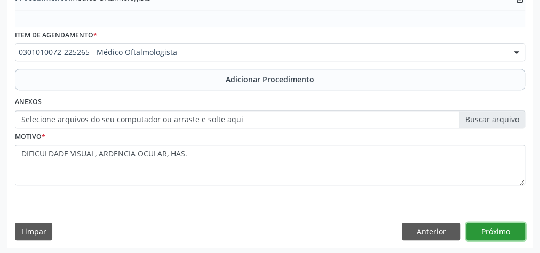
click at [496, 231] on button "Próximo" at bounding box center [495, 231] width 59 height 18
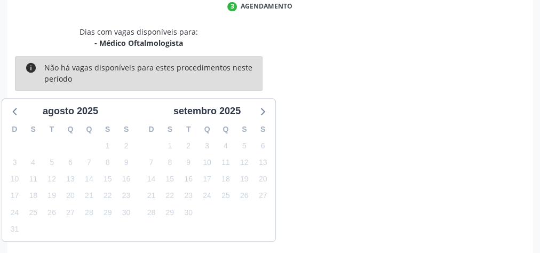
scroll to position [283, 0]
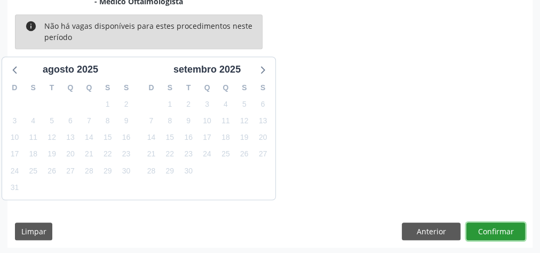
click at [496, 231] on button "Confirmar" at bounding box center [495, 231] width 59 height 18
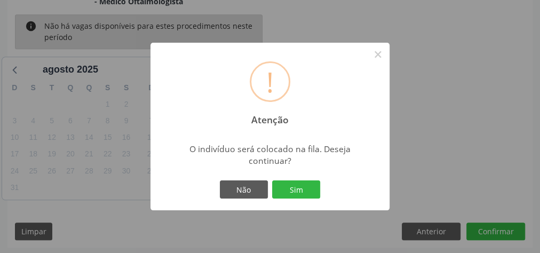
click at [306, 200] on div "Não Sim" at bounding box center [270, 189] width 106 height 22
click at [306, 195] on button "Sim" at bounding box center [296, 189] width 48 height 18
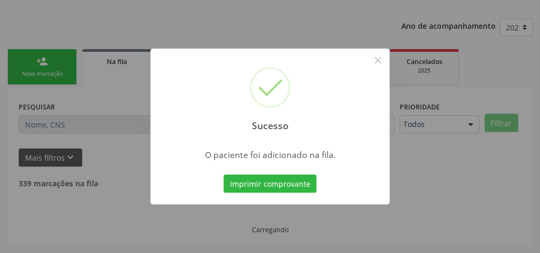
scroll to position [113, 0]
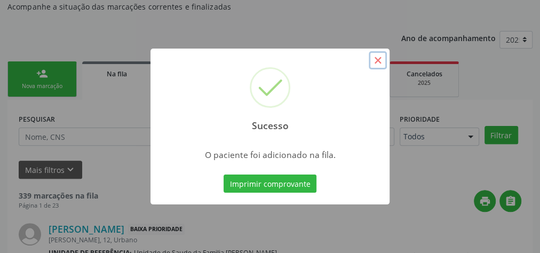
click at [381, 61] on button "×" at bounding box center [377, 60] width 18 height 18
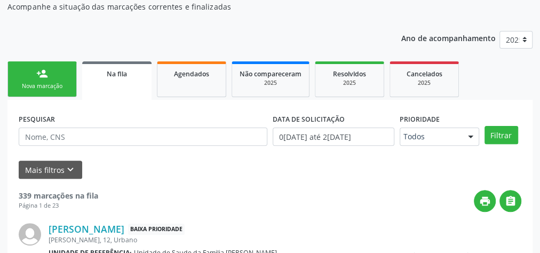
click at [42, 81] on link "person_add Nova marcação" at bounding box center [41, 79] width 69 height 36
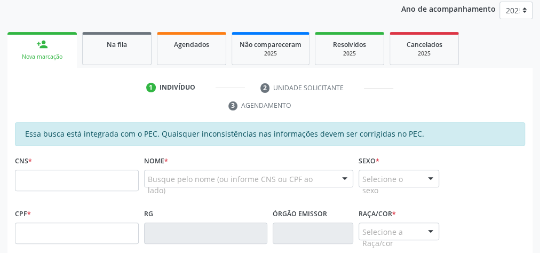
scroll to position [156, 0]
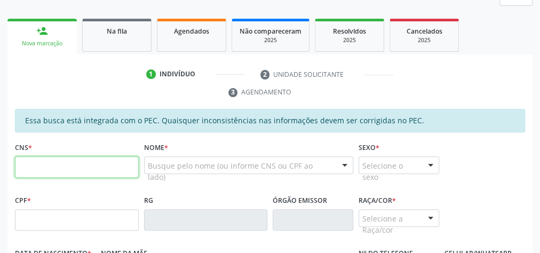
click at [95, 162] on input "text" at bounding box center [77, 166] width 124 height 21
type input "703 4060 7714 5500"
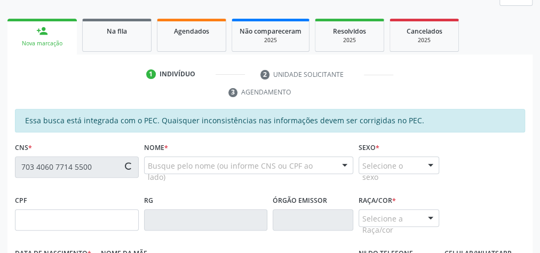
type input "136.991.474-10"
type input "[DATE]"
type input "[PERSON_NAME]"
type input "[PHONE_NUMBER]"
type input "13"
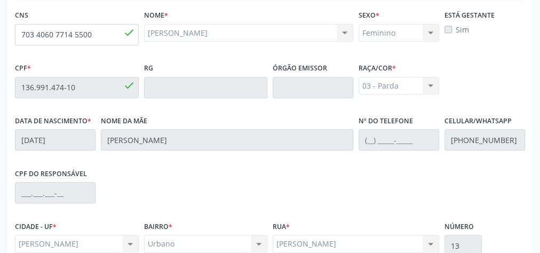
scroll to position [387, 0]
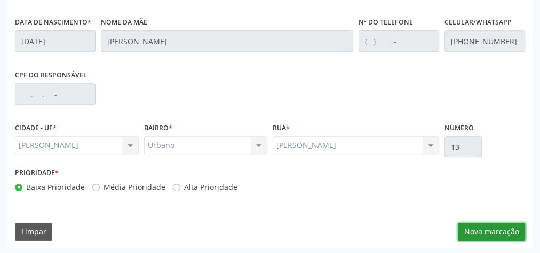
click at [495, 231] on button "Nova marcação" at bounding box center [490, 231] width 67 height 18
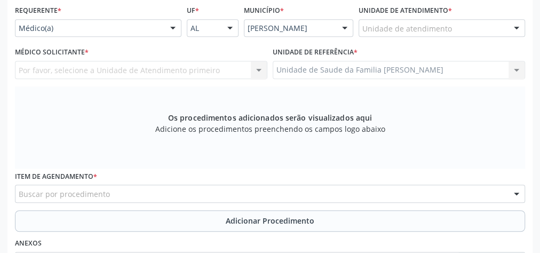
scroll to position [216, 0]
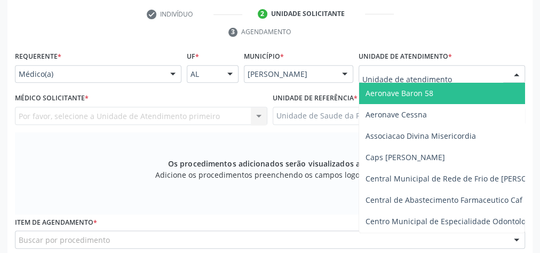
click at [523, 72] on div at bounding box center [516, 75] width 16 height 18
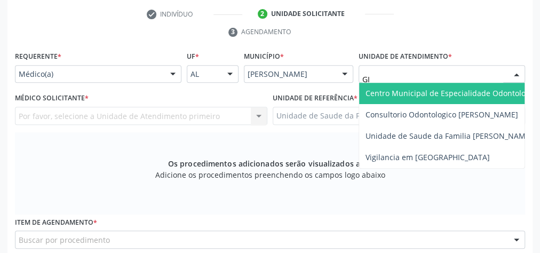
type input "GIS"
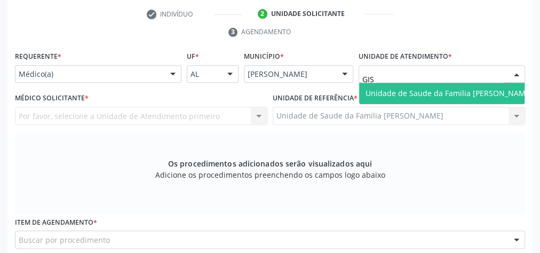
click at [467, 90] on span "Unidade de Saude da Familia [PERSON_NAME]" at bounding box center [448, 93] width 167 height 10
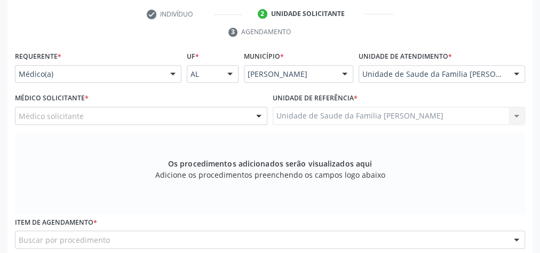
click at [259, 116] on div at bounding box center [259, 116] width 16 height 18
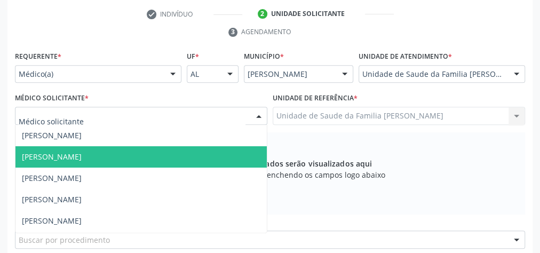
click at [97, 149] on span "[PERSON_NAME]" at bounding box center [140, 156] width 251 height 21
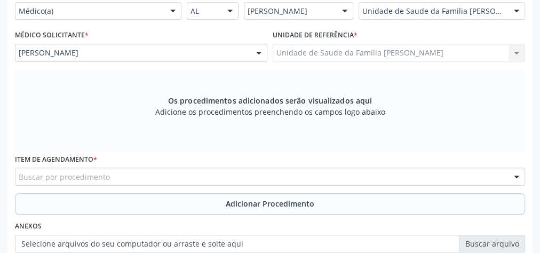
scroll to position [344, 0]
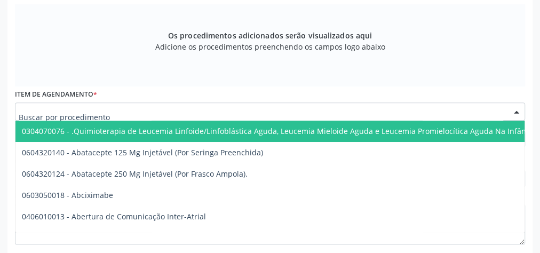
click at [284, 114] on div at bounding box center [270, 111] width 510 height 18
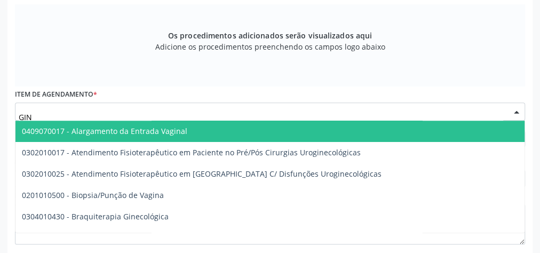
type input "GINE"
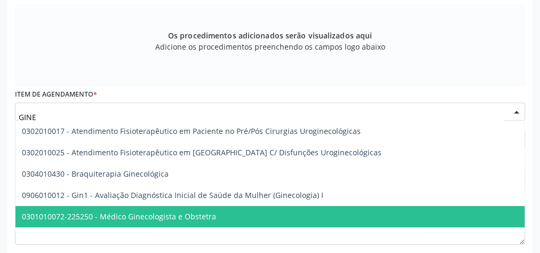
click at [175, 213] on span "0301010072-225250 - Médico Ginecologista e Obstetra" at bounding box center [119, 216] width 194 height 10
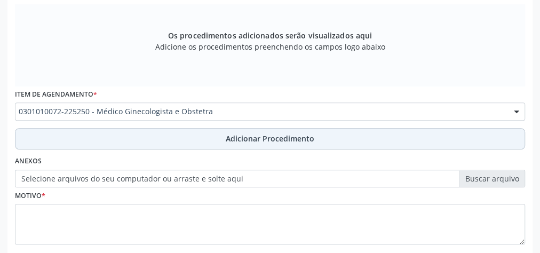
click at [261, 135] on span "Adicionar Procedimento" at bounding box center [270, 138] width 89 height 11
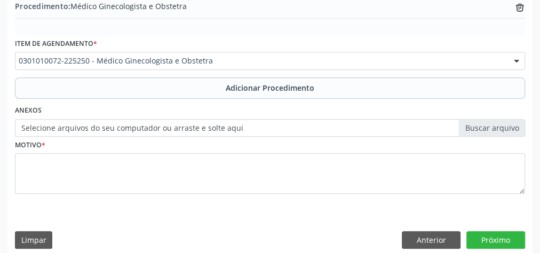
scroll to position [363, 0]
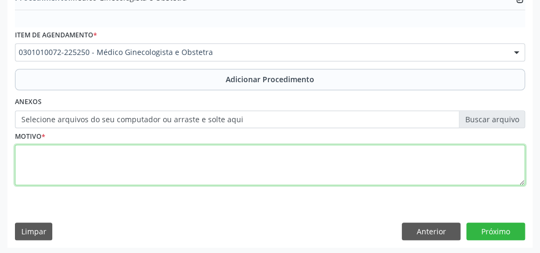
click at [158, 160] on textarea at bounding box center [270, 164] width 510 height 41
type textarea "DOR PELVICA"
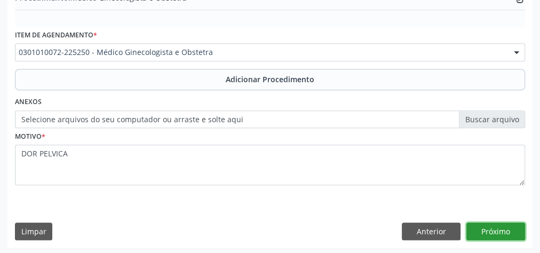
click at [499, 225] on button "Próximo" at bounding box center [495, 231] width 59 height 18
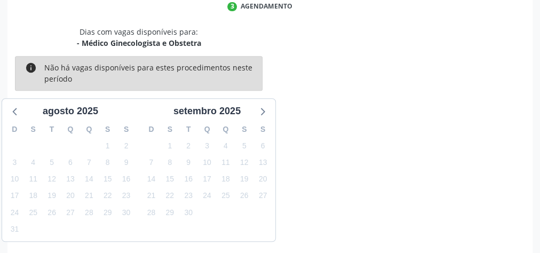
scroll to position [283, 0]
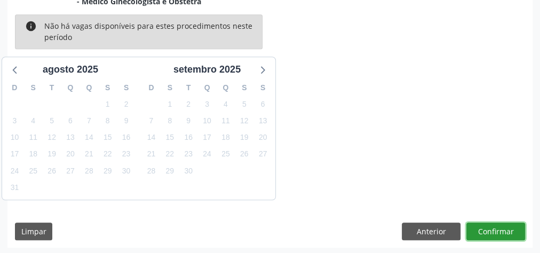
click at [499, 225] on button "Confirmar" at bounding box center [495, 231] width 59 height 18
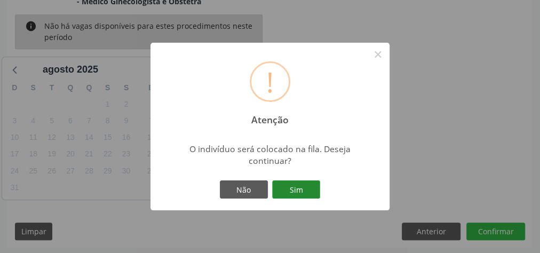
click at [303, 182] on button "Sim" at bounding box center [296, 189] width 48 height 18
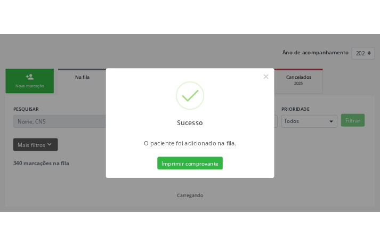
scroll to position [113, 0]
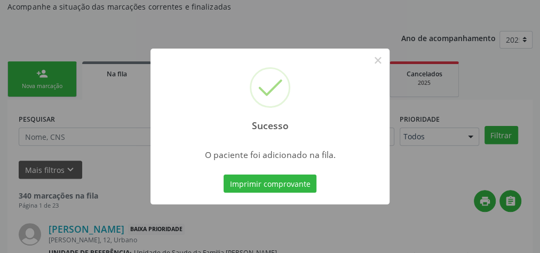
click at [304, 173] on div "Imprimir comprovante Cancel" at bounding box center [270, 183] width 98 height 22
click at [378, 67] on button "×" at bounding box center [377, 60] width 18 height 18
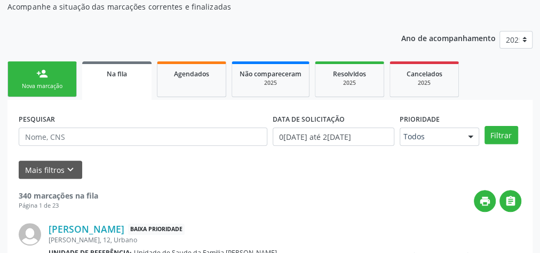
click at [63, 76] on link "person_add Nova marcação" at bounding box center [41, 79] width 69 height 36
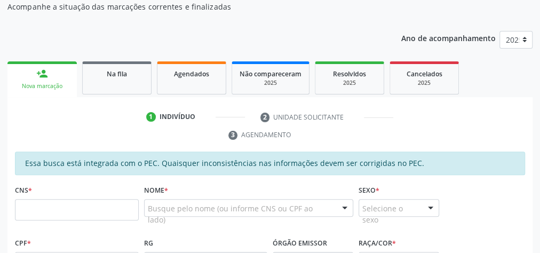
click at [31, 134] on ul "1 Indivíduo 2 Unidade solicitante 3 Agendamento" at bounding box center [269, 126] width 525 height 36
click at [40, 140] on ul "1 Indivíduo 2 Unidade solicitante 3 Agendamento" at bounding box center [269, 126] width 525 height 36
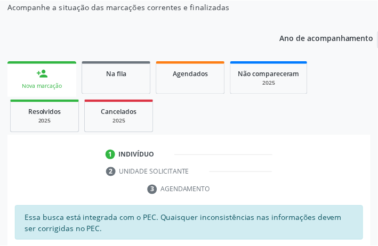
scroll to position [135, 0]
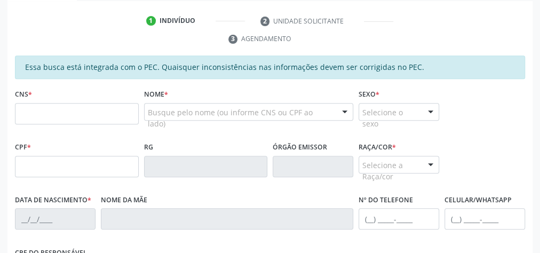
scroll to position [209, 0]
type input "703 6030 1946 2839"
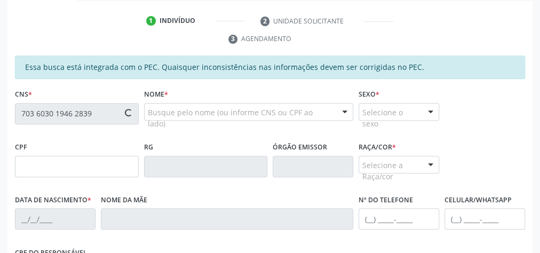
type input "152.570.124-05"
type input "01/06/2007"
type input "Josineide Maria da Silva"
type input "(82) 99129-7930"
type input "S/N"
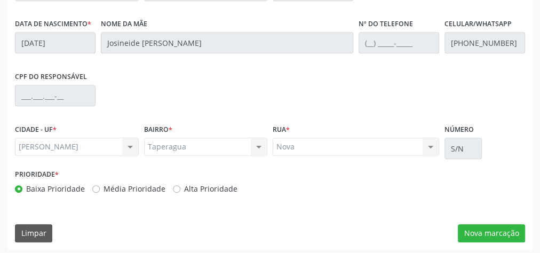
scroll to position [387, 0]
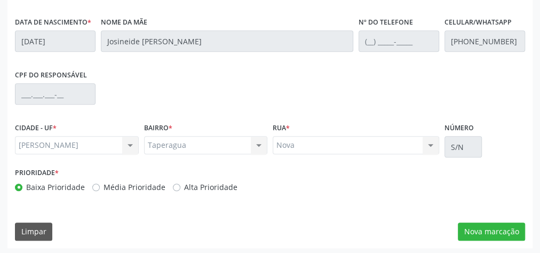
click at [487, 216] on div "Essa busca está integrada com o PEC. Quaisquer inconsistências nas informações …" at bounding box center [269, 63] width 525 height 370
click at [492, 226] on button "Nova marcação" at bounding box center [490, 231] width 67 height 18
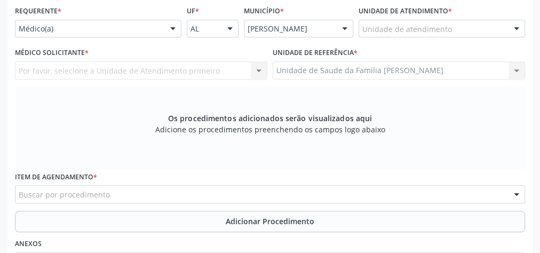
scroll to position [216, 0]
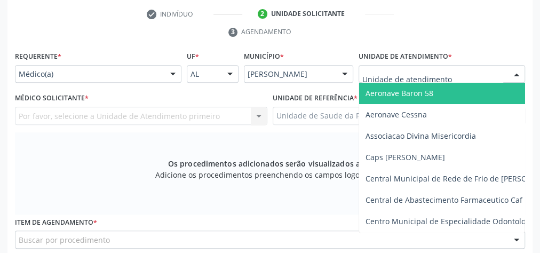
click at [519, 73] on div at bounding box center [516, 75] width 16 height 18
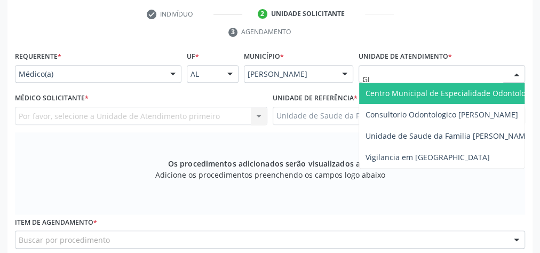
type input "GIS"
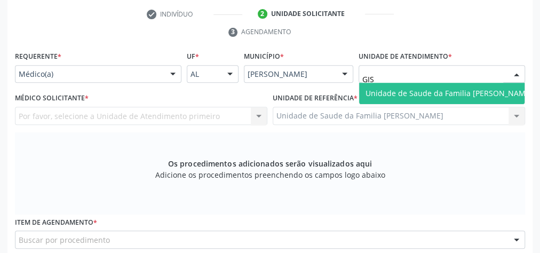
click at [492, 95] on span "Unidade de Saude da Familia [PERSON_NAME]" at bounding box center [448, 93] width 167 height 10
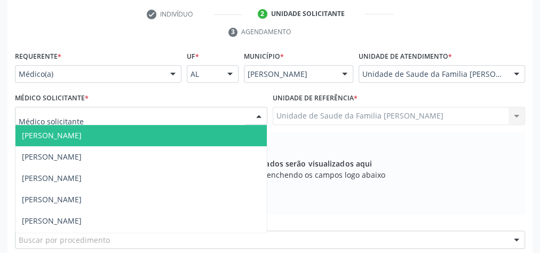
click at [260, 117] on div at bounding box center [259, 116] width 16 height 18
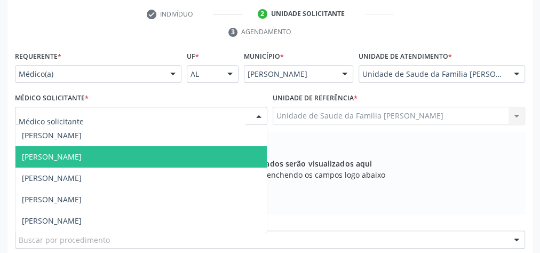
click at [108, 163] on span "[PERSON_NAME]" at bounding box center [140, 156] width 251 height 21
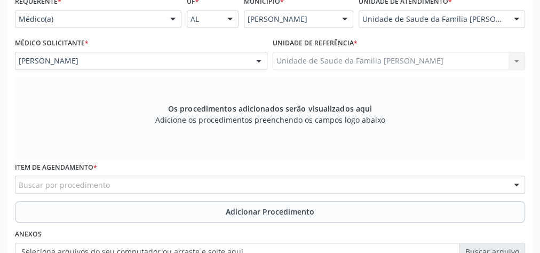
scroll to position [301, 0]
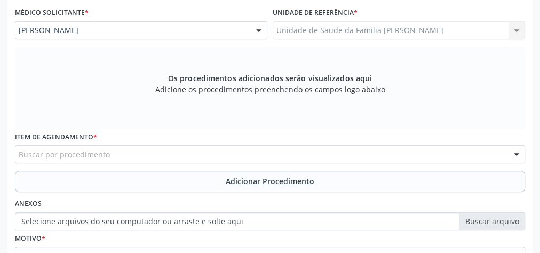
click at [169, 151] on div "Buscar por procedimento" at bounding box center [270, 154] width 510 height 18
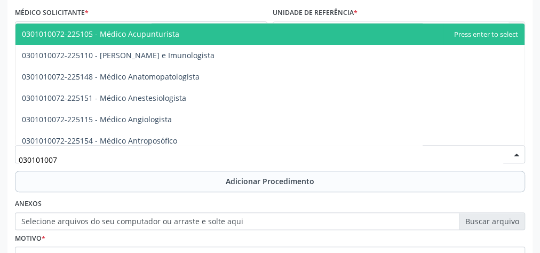
type input "0301010072"
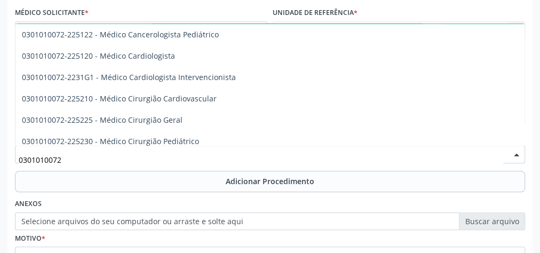
scroll to position [171, 0]
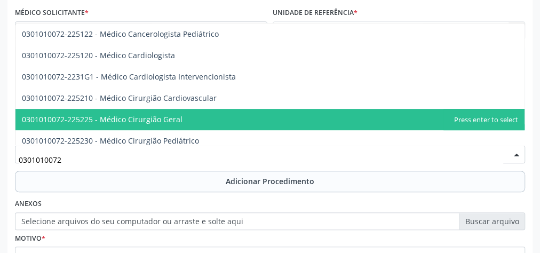
click at [160, 115] on span "0301010072-225225 - Médico Cirurgião Geral" at bounding box center [102, 119] width 160 height 10
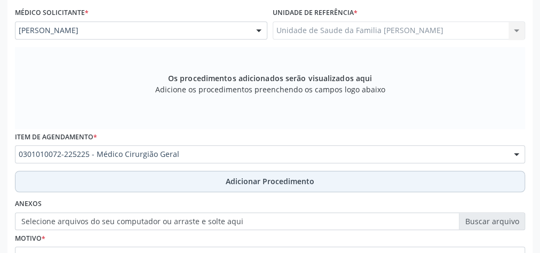
click at [238, 175] on span "Adicionar Procedimento" at bounding box center [270, 180] width 89 height 11
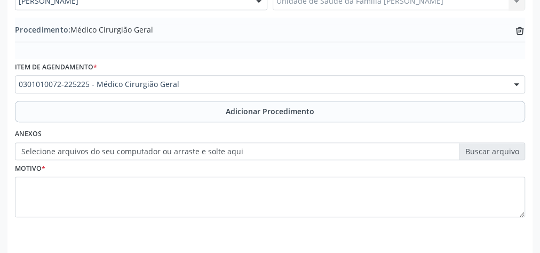
scroll to position [363, 0]
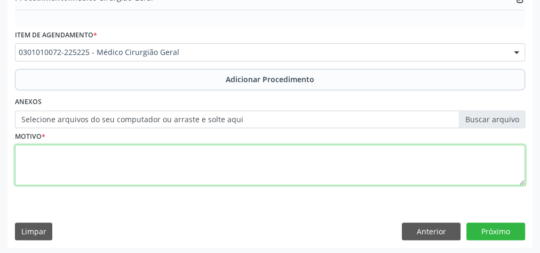
click at [186, 157] on textarea at bounding box center [270, 164] width 510 height 41
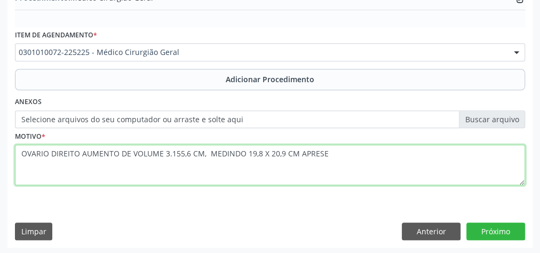
type textarea "OVARIO DIREITO AUMENTO DE VOLUME 3.155,6 CM, MEDINDO 19,8 X 20,9 CM APRESEN"
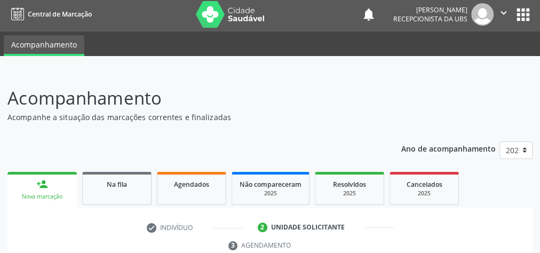
scroll to position [0, 0]
